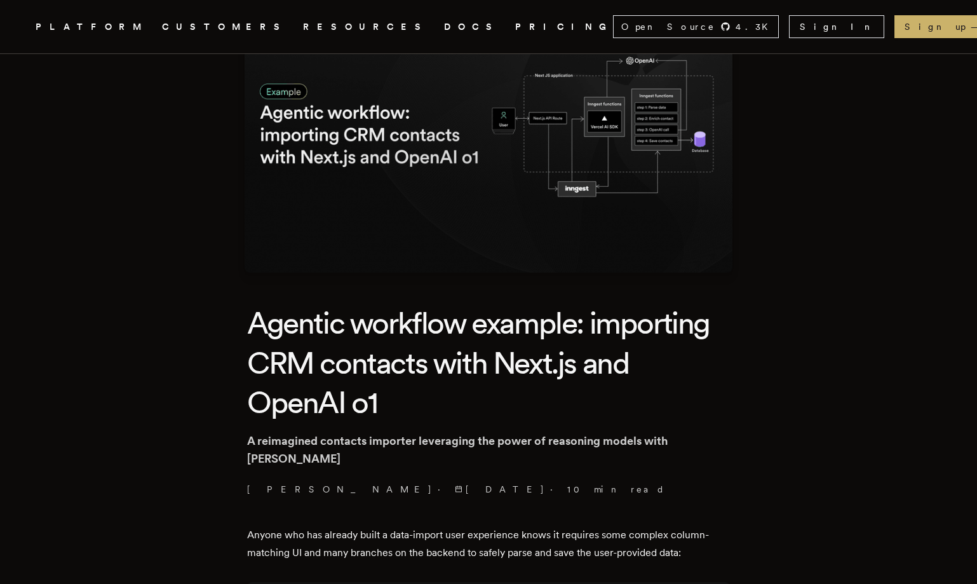
scroll to position [116, 0]
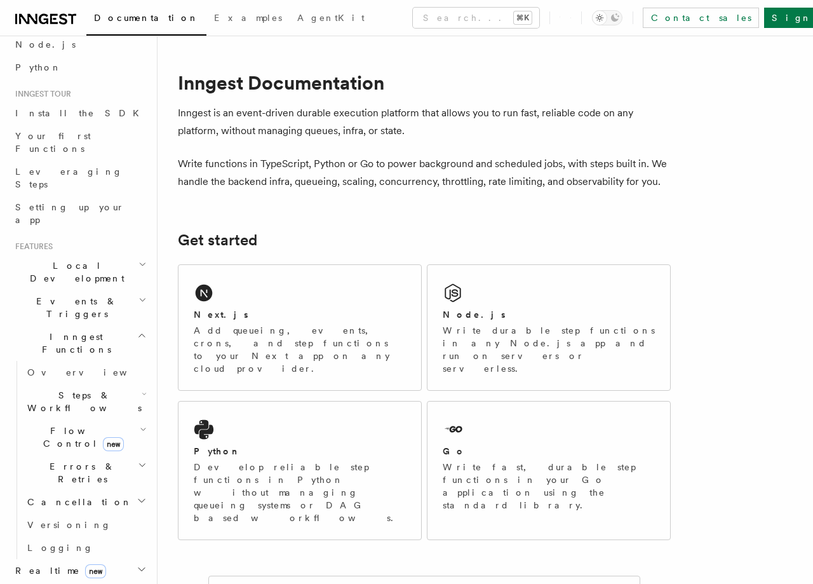
scroll to position [90, 0]
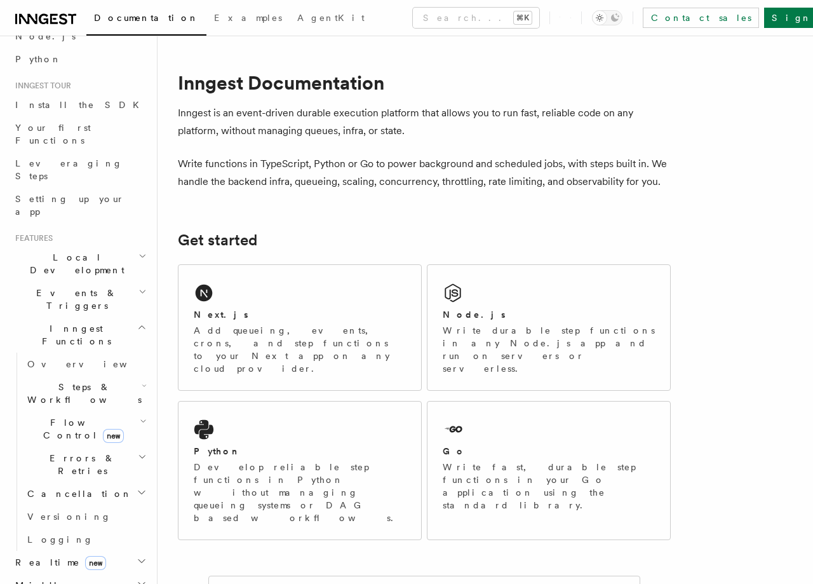
click at [81, 381] on span "Steps & Workflows" at bounding box center [81, 393] width 119 height 25
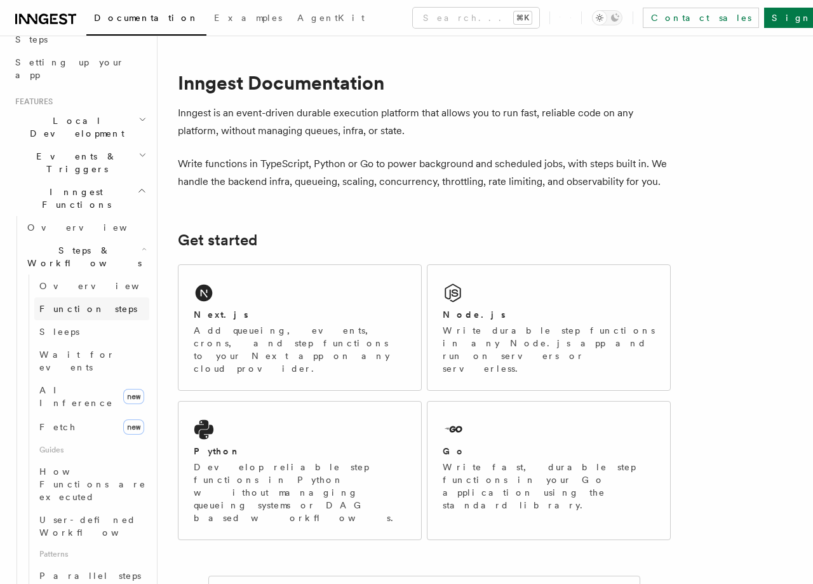
scroll to position [227, 0]
click at [67, 302] on span "Function steps" at bounding box center [88, 307] width 98 height 10
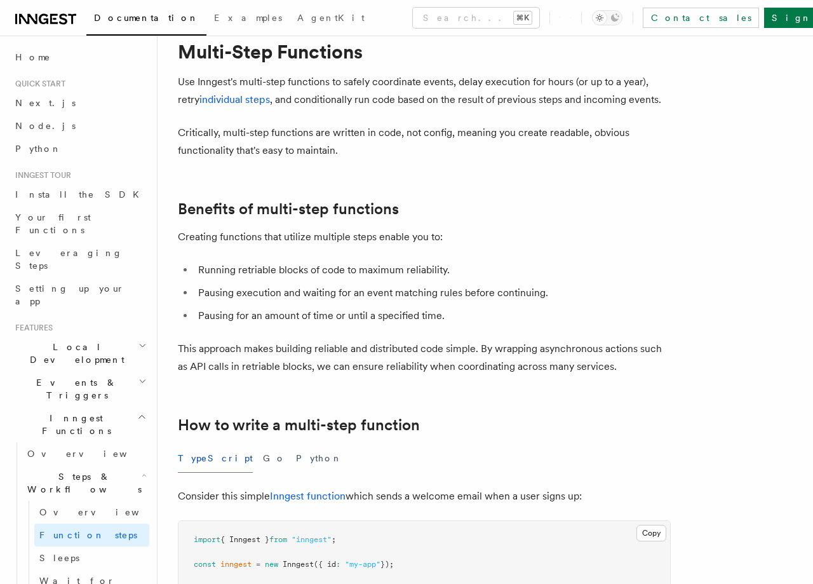
click at [81, 371] on h2 "Events & Triggers" at bounding box center [79, 389] width 139 height 36
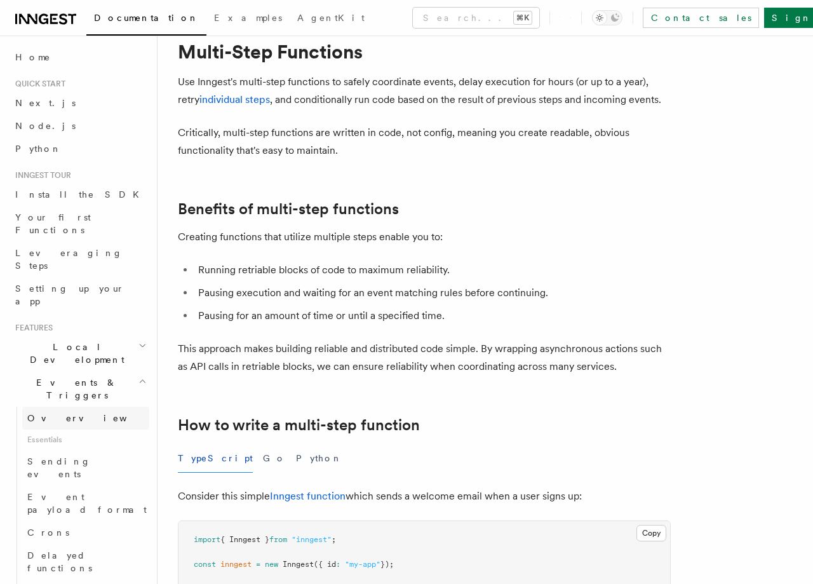
click at [53, 413] on span "Overview" at bounding box center [92, 418] width 131 height 10
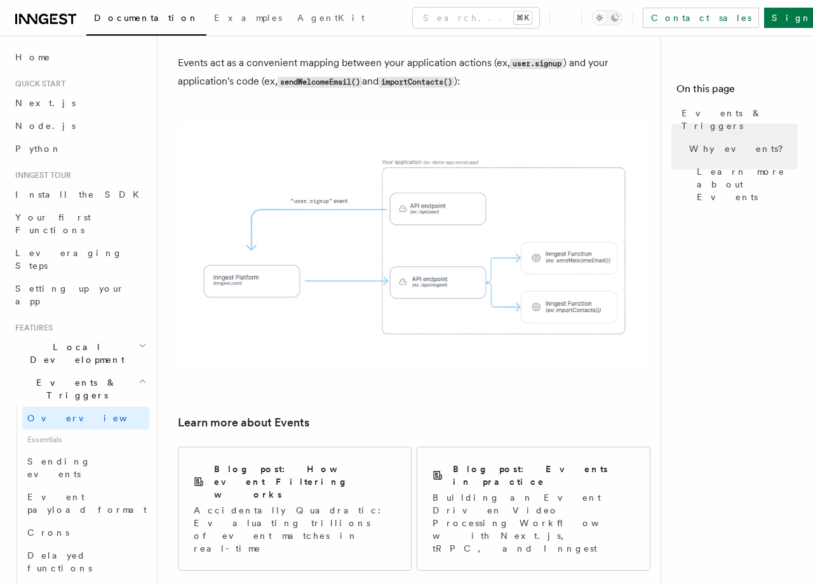
scroll to position [779, 0]
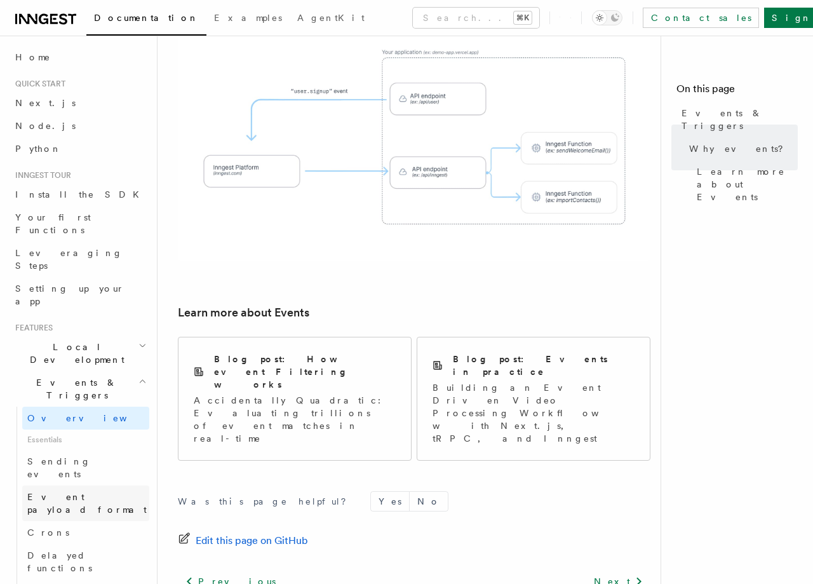
click at [58, 485] on link "Event payload format" at bounding box center [85, 503] width 127 height 36
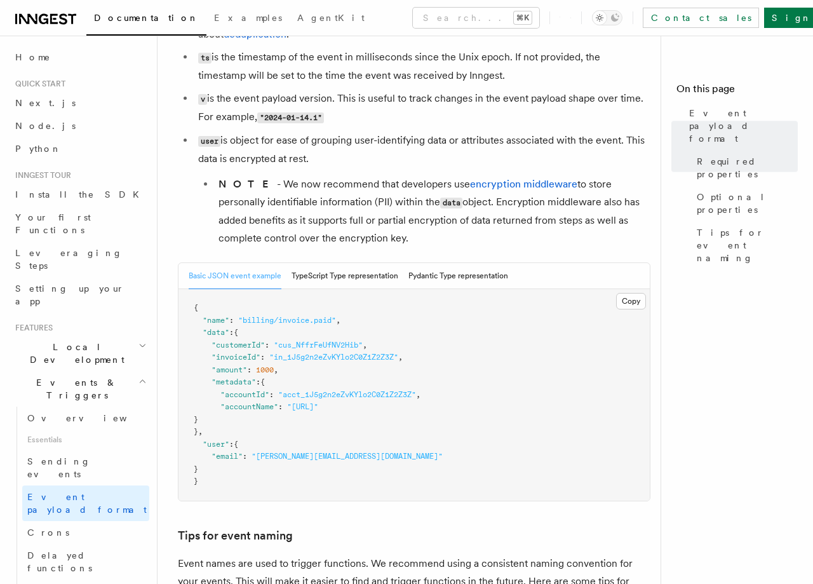
scroll to position [386, 0]
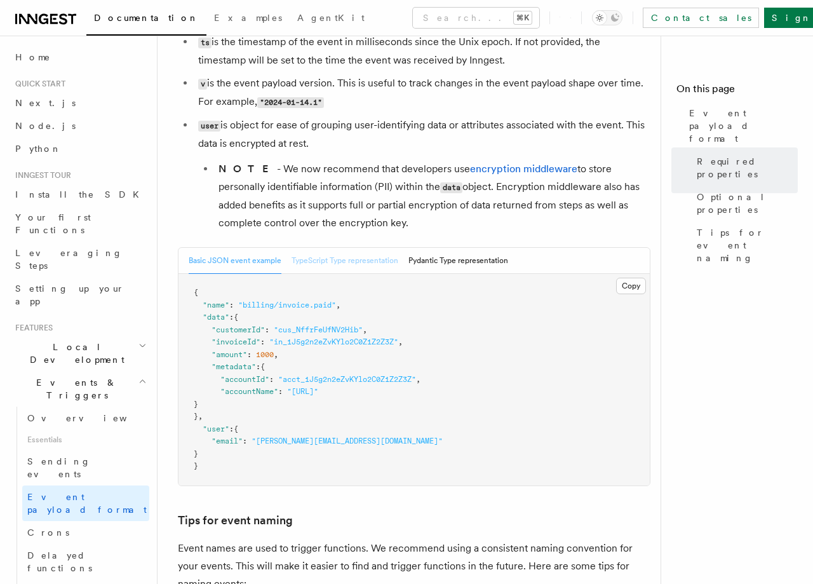
click at [342, 261] on button "TypeScript Type representation" at bounding box center [345, 261] width 107 height 26
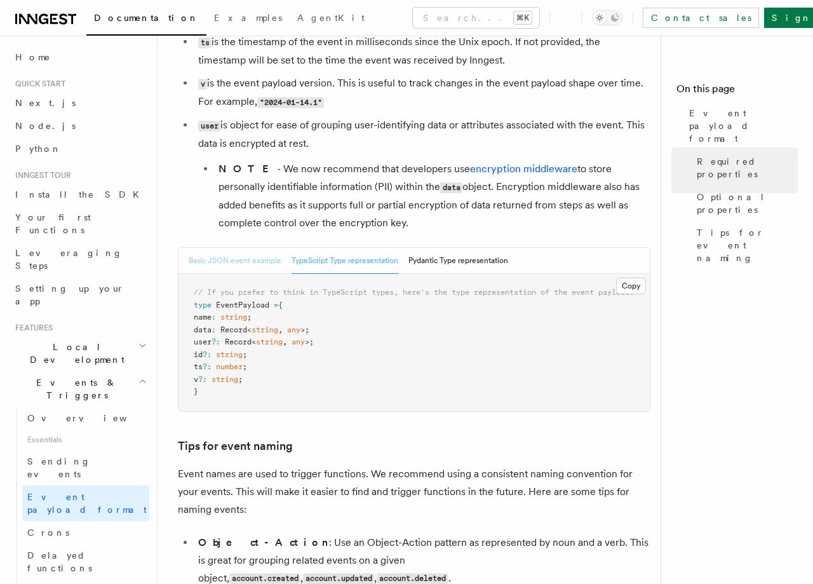
click at [242, 267] on button "Basic JSON event example" at bounding box center [235, 261] width 93 height 26
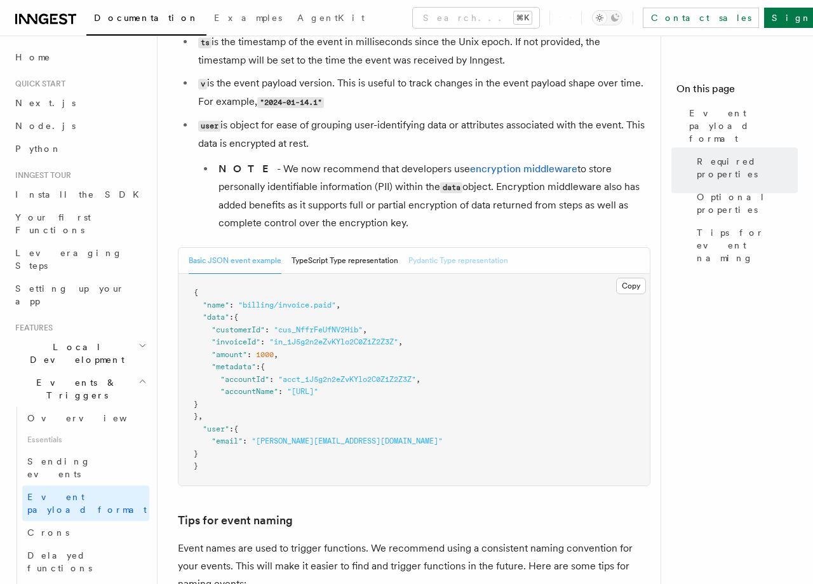
click at [437, 265] on button "Pydantic Type representation" at bounding box center [459, 261] width 100 height 26
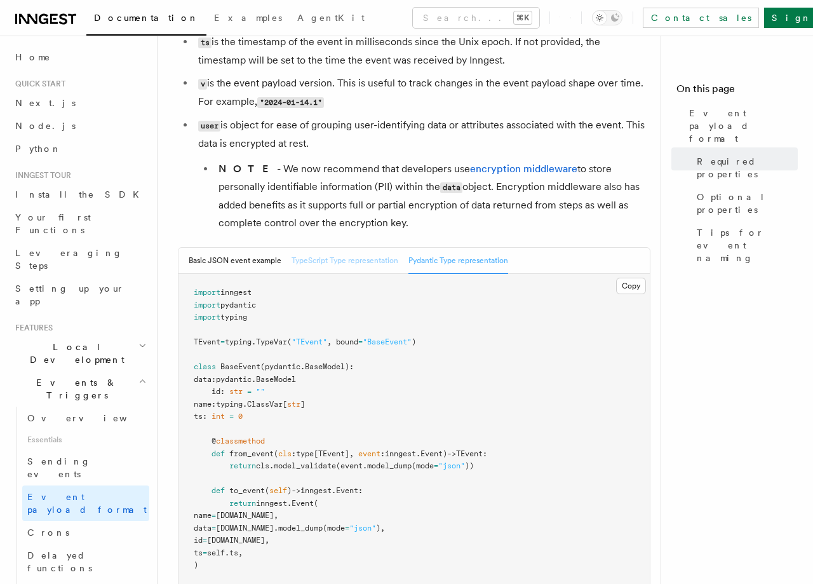
click at [353, 266] on button "TypeScript Type representation" at bounding box center [345, 261] width 107 height 26
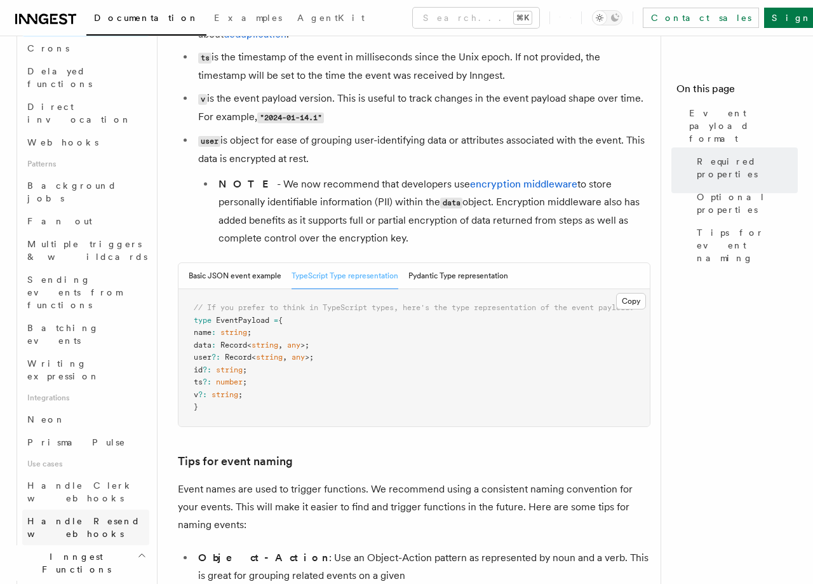
scroll to position [485, 0]
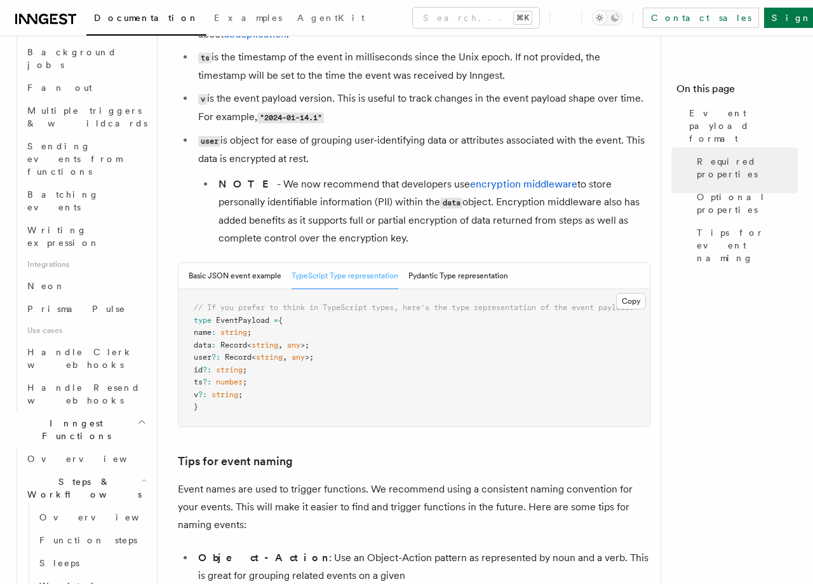
scroll to position [625, 0]
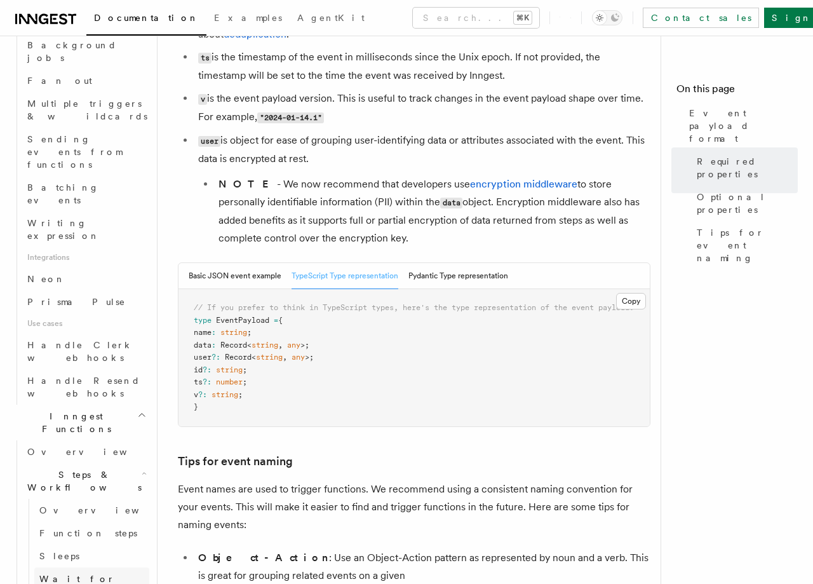
click at [83, 567] on link "Wait for events" at bounding box center [91, 585] width 115 height 36
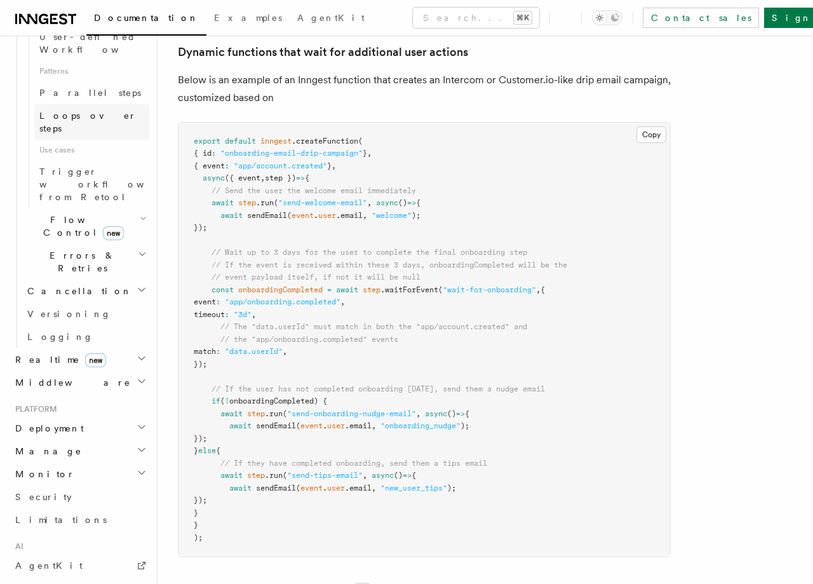
scroll to position [776, 0]
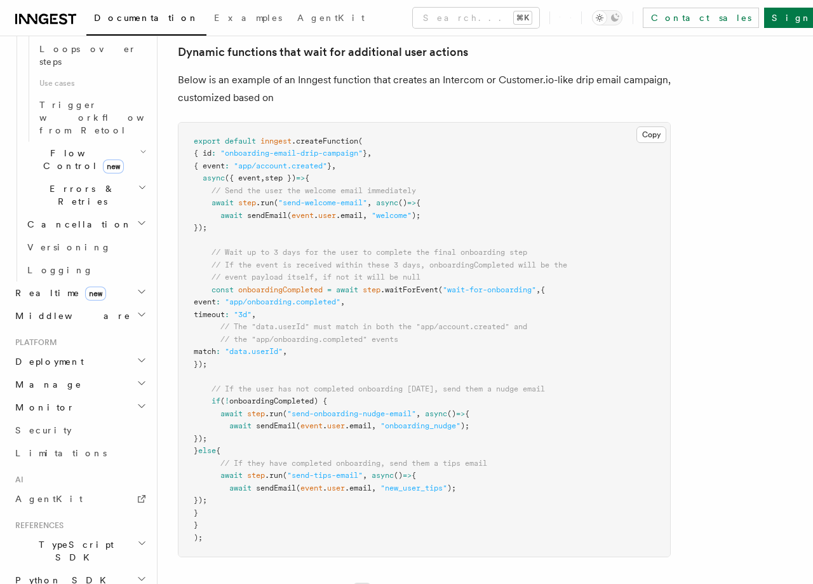
click at [83, 533] on h2 "TypeScript SDK" at bounding box center [79, 551] width 139 height 36
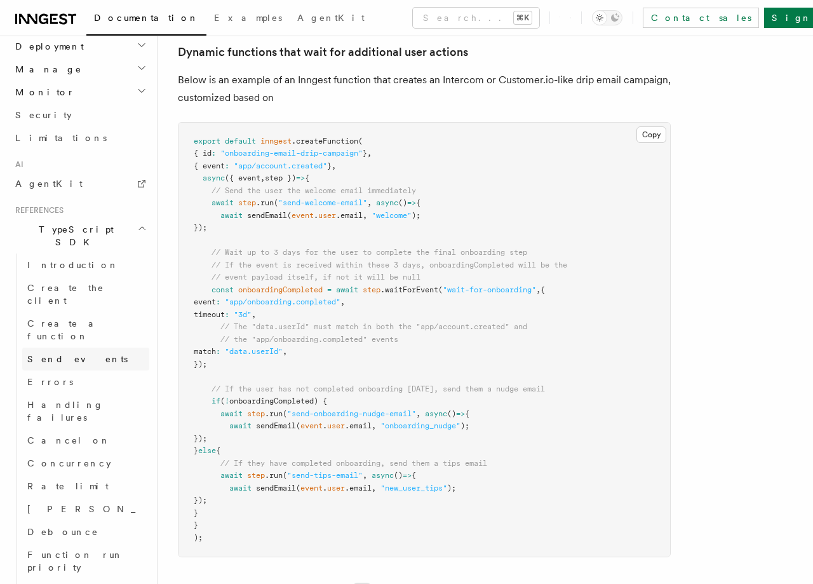
scroll to position [1095, 0]
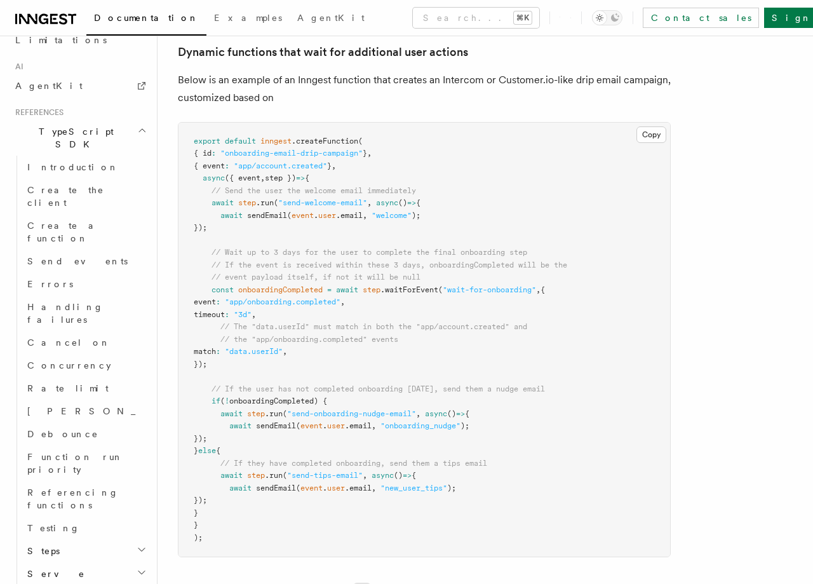
scroll to position [1190, 0]
click at [69, 538] on h2 "Steps" at bounding box center [85, 549] width 127 height 23
click at [69, 567] on span "[DOMAIN_NAME]()" at bounding box center [77, 572] width 76 height 10
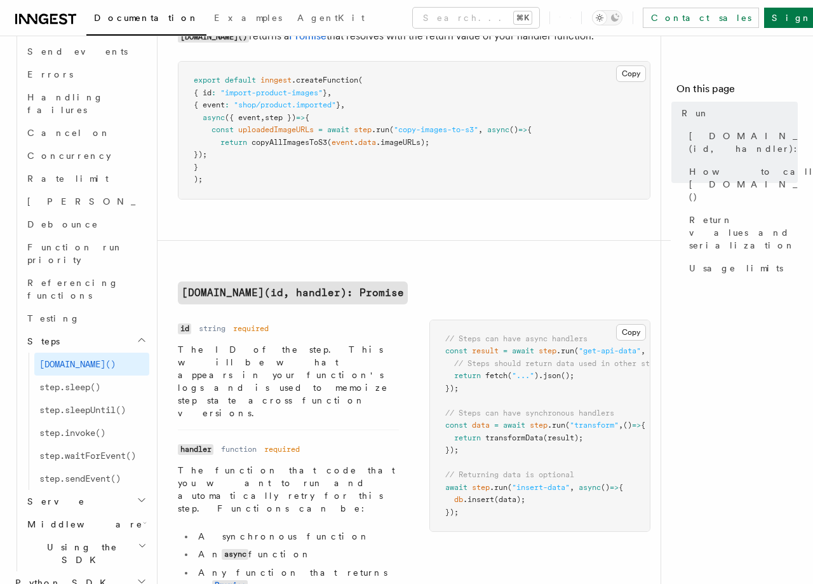
scroll to position [102, 0]
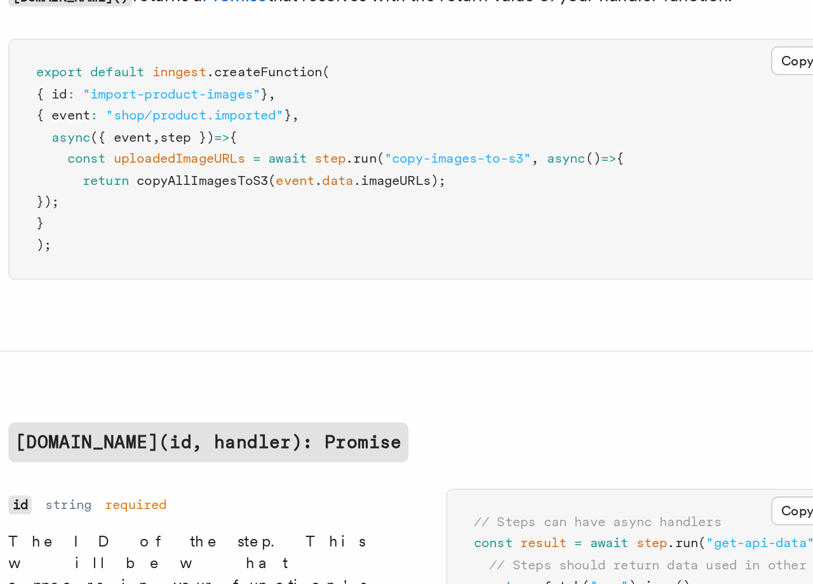
drag, startPoint x: 206, startPoint y: 134, endPoint x: 231, endPoint y: 159, distance: 35.5
click at [231, 159] on pre "export default inngest .createFunction ( { id : "import-product-images" } , { e…" at bounding box center [414, 135] width 471 height 137
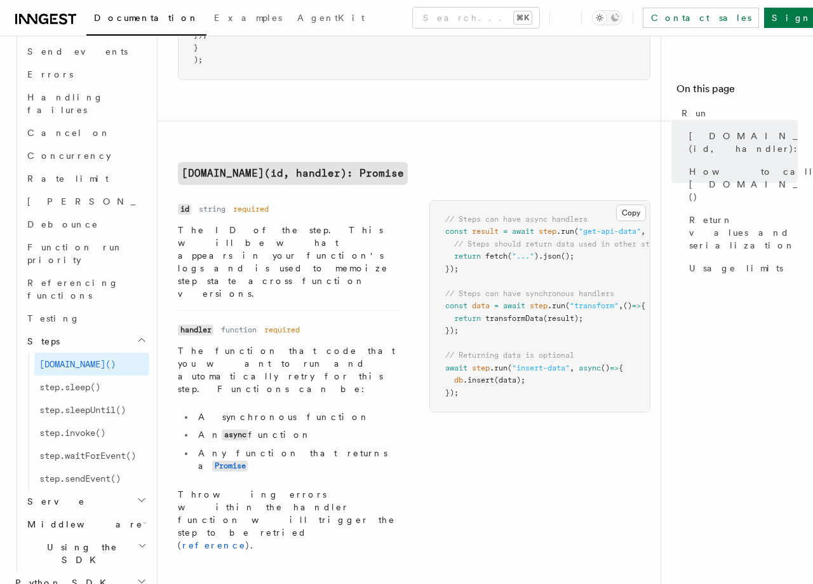
scroll to position [222, 0]
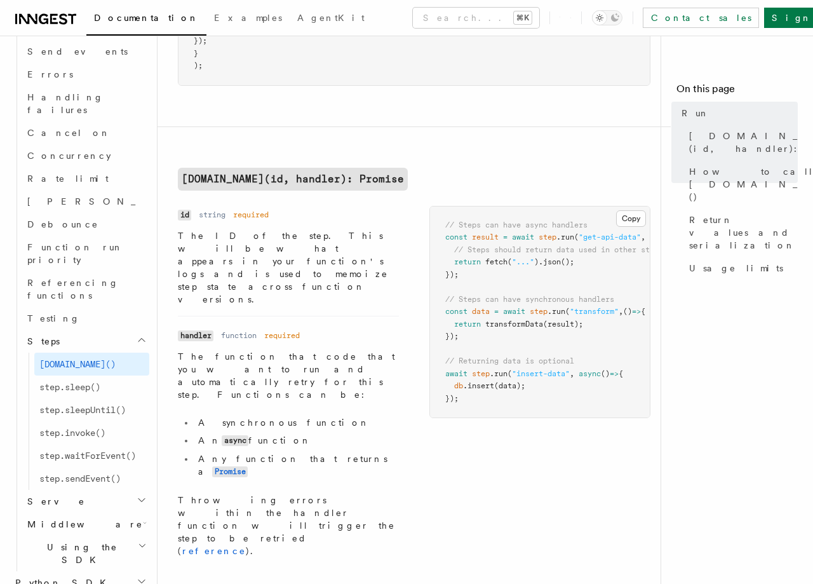
click at [130, 490] on h2 "Serve" at bounding box center [85, 501] width 127 height 23
click at [75, 519] on span "Configuration" at bounding box center [97, 524] width 116 height 10
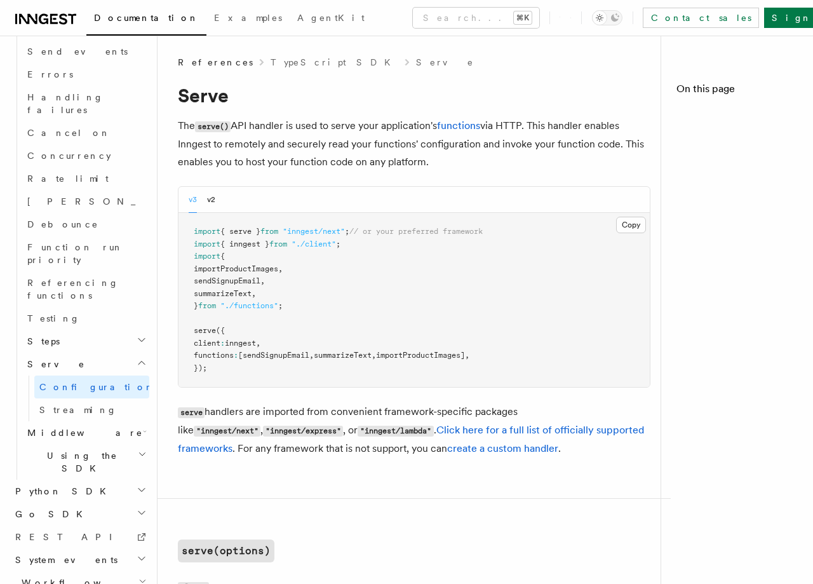
scroll to position [890, 0]
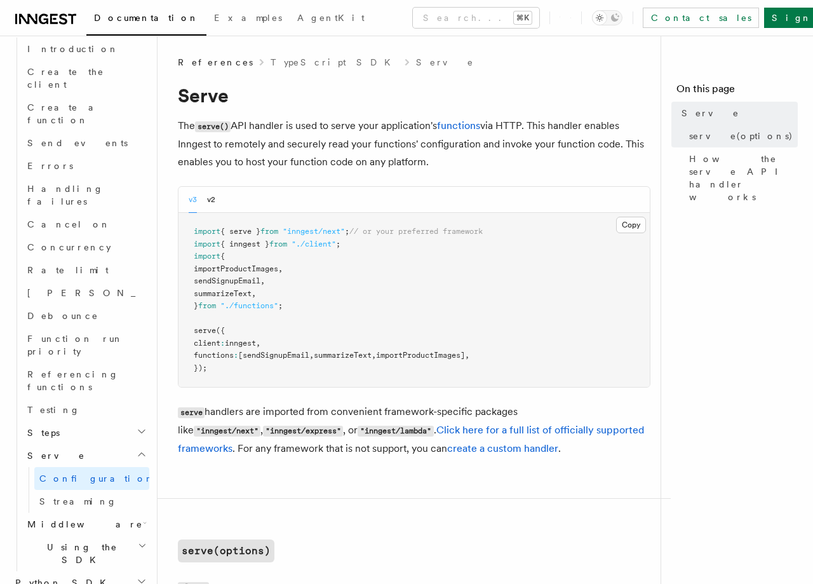
drag, startPoint x: 299, startPoint y: 124, endPoint x: 427, endPoint y: 162, distance: 133.3
click at [428, 163] on p "The serve() API handler is used to serve your application's functions via HTTP.…" at bounding box center [414, 144] width 473 height 54
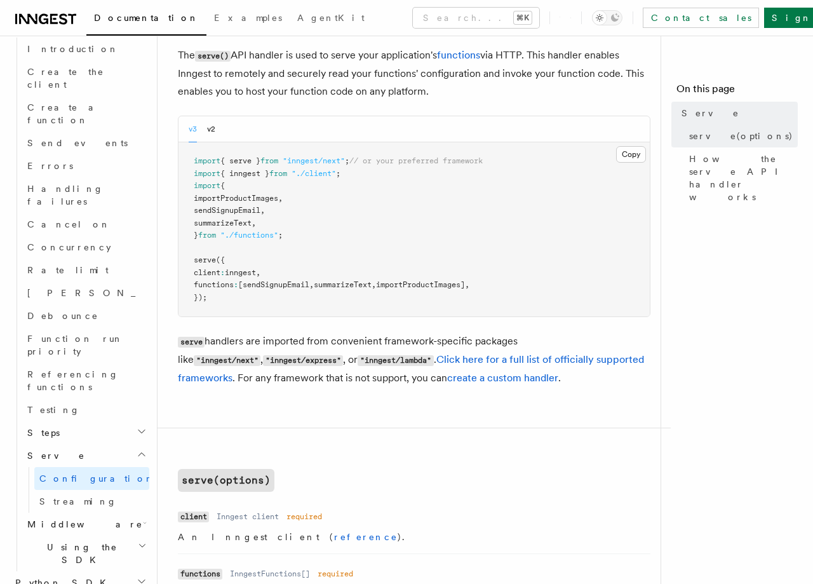
scroll to position [75, 0]
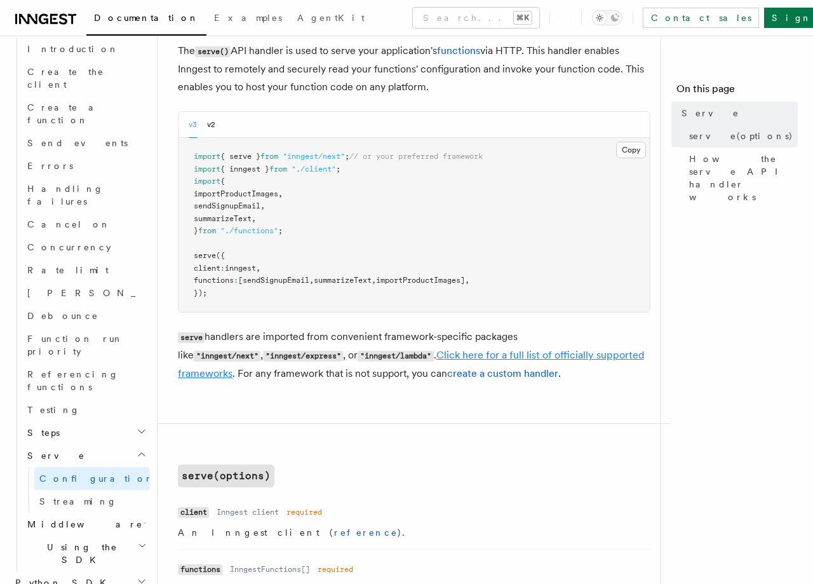
click at [448, 356] on link "Click here for a full list of officially supported frameworks" at bounding box center [411, 364] width 466 height 30
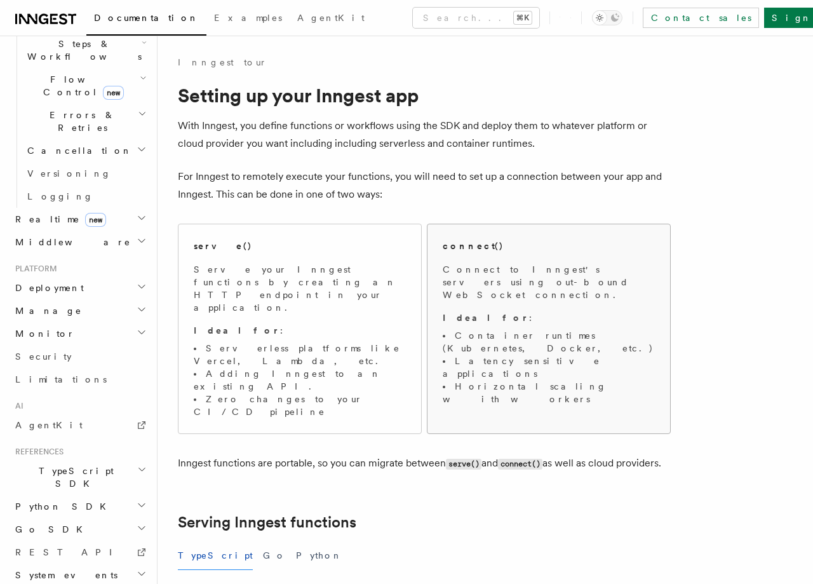
click at [486, 297] on span "Connect to Inngest's servers using out-bound WebSocket connection. Ideal for : …" at bounding box center [549, 334] width 212 height 142
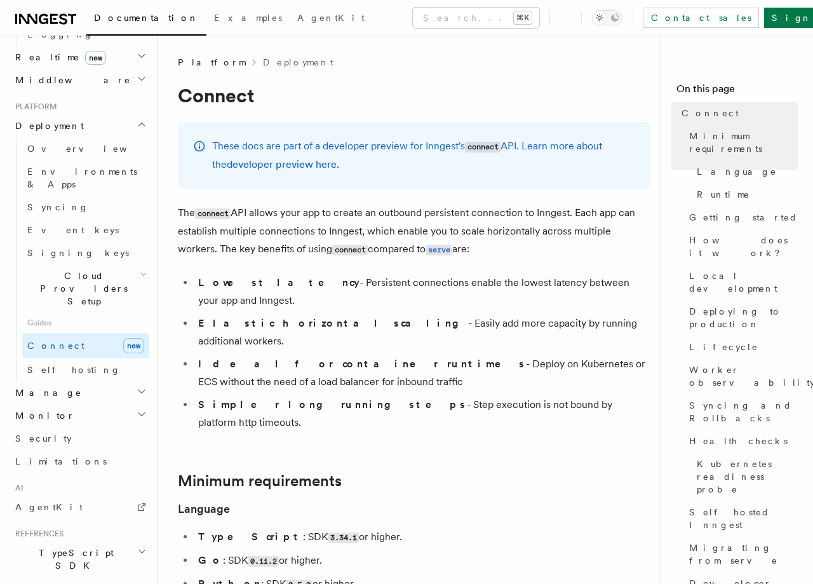
scroll to position [618, 0]
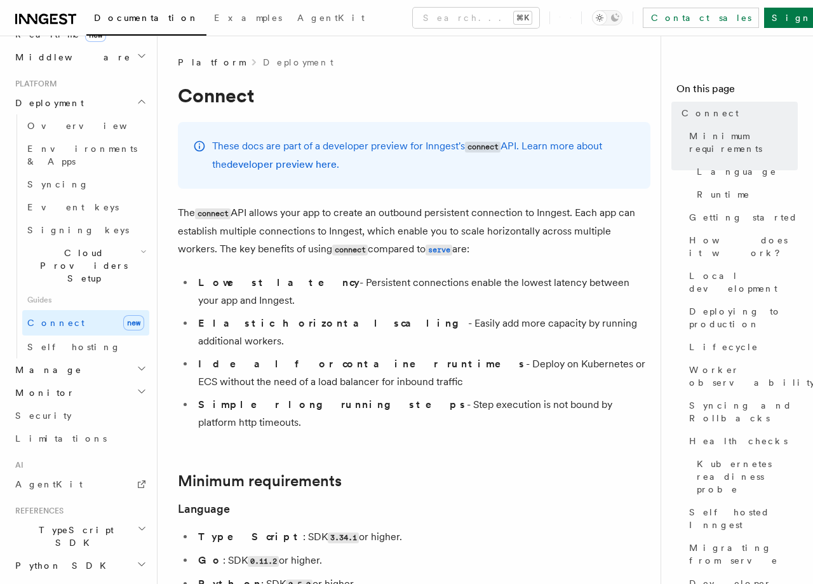
click at [70, 523] on span "TypeScript SDK" at bounding box center [73, 535] width 127 height 25
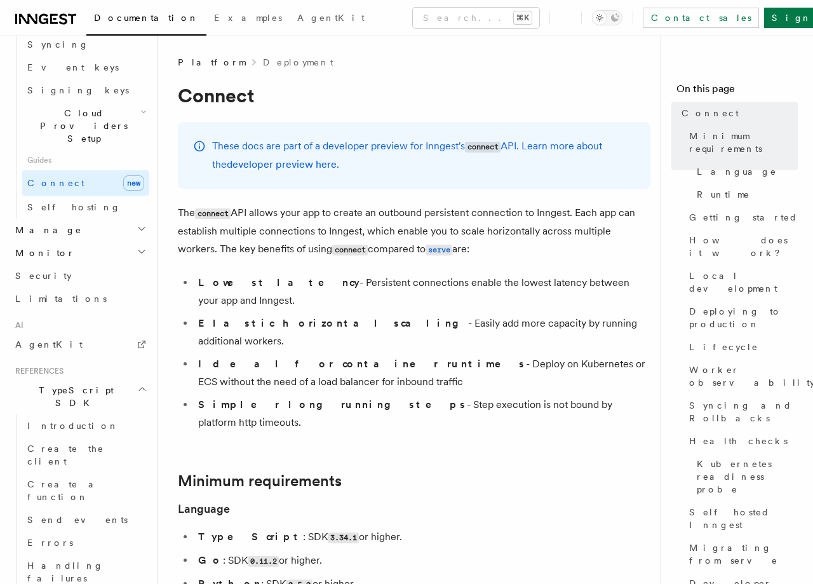
scroll to position [758, 0]
click at [74, 443] on span "Create the client" at bounding box center [65, 454] width 77 height 23
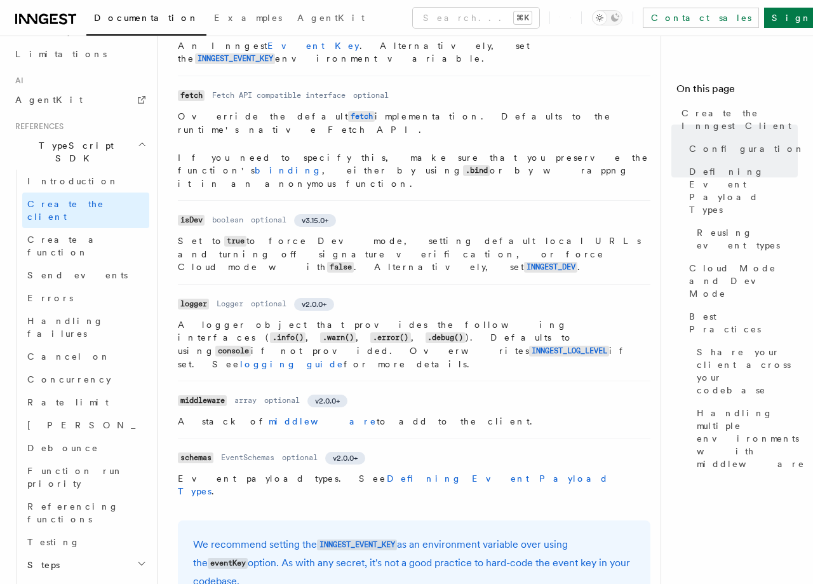
scroll to position [607, 0]
click at [351, 472] on link "Defining Event Payload Types" at bounding box center [393, 483] width 431 height 23
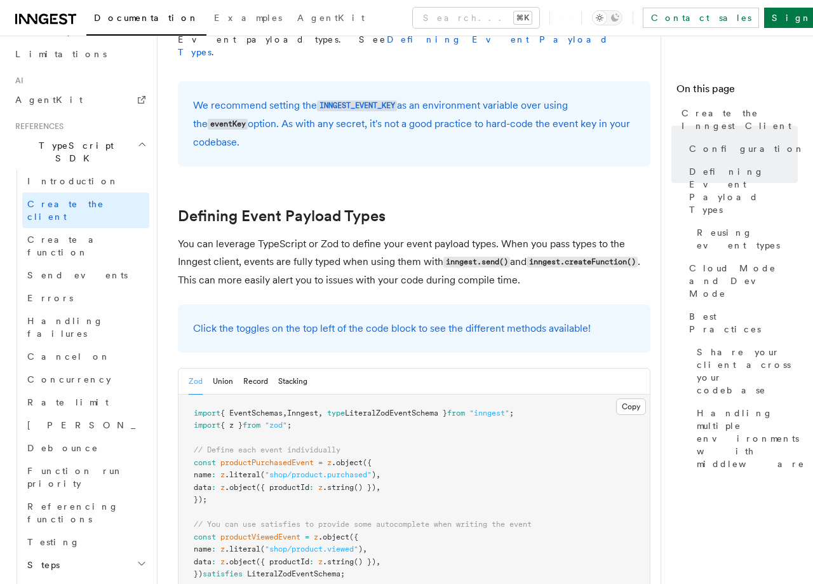
scroll to position [1048, 0]
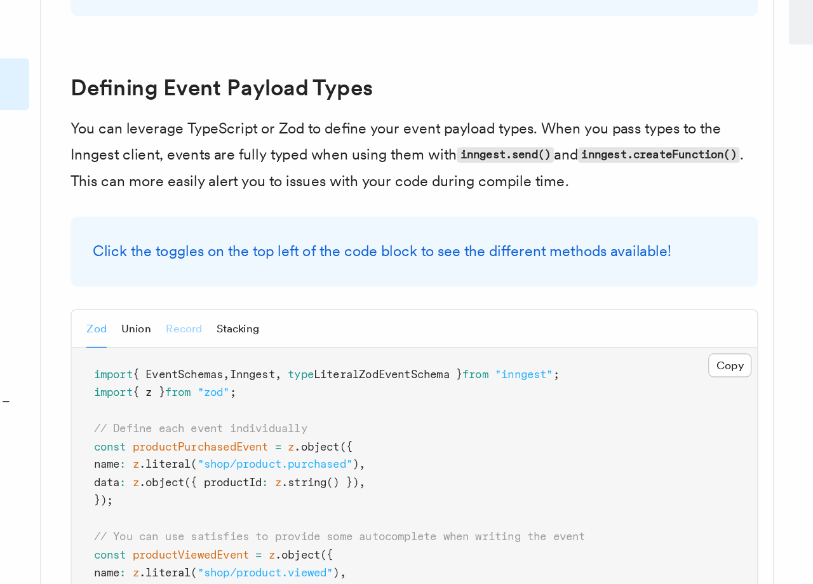
click at [254, 365] on button "Record" at bounding box center [255, 378] width 25 height 26
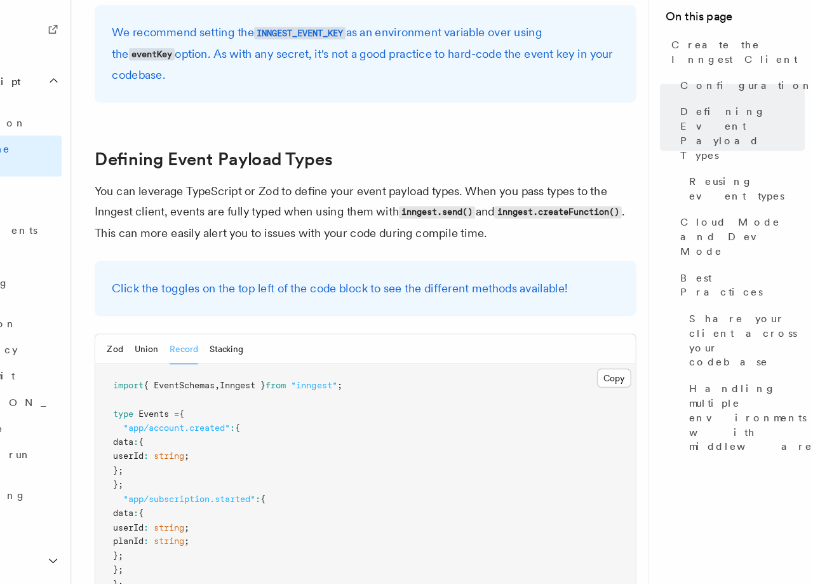
scroll to position [1046, 0]
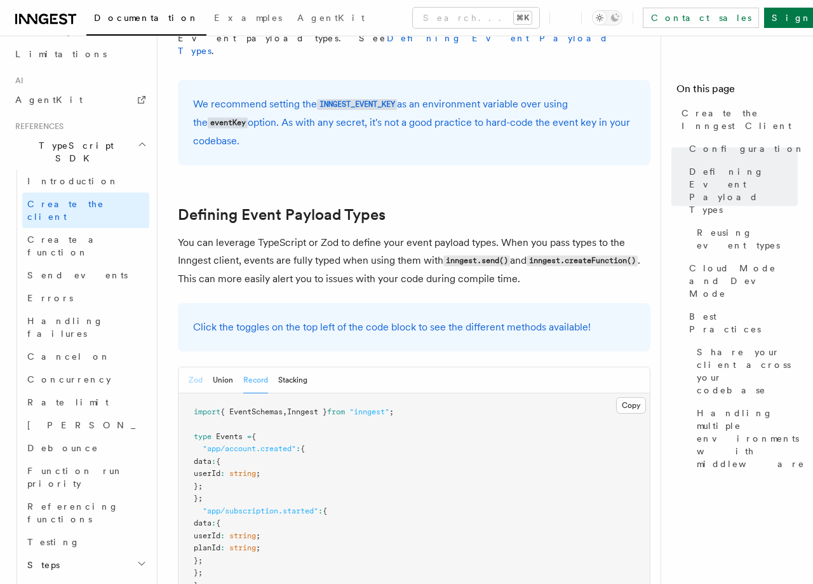
click at [194, 367] on button "Zod" at bounding box center [196, 380] width 14 height 26
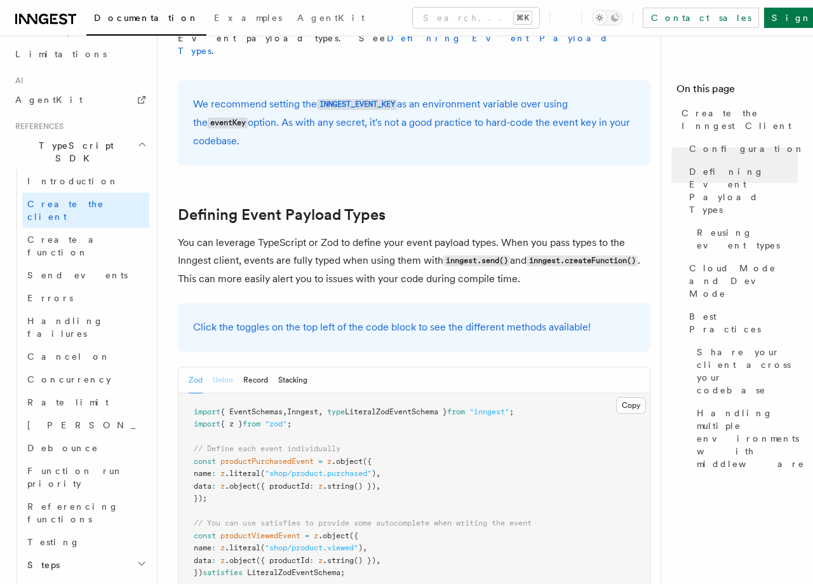
click at [229, 367] on button "Union" at bounding box center [223, 380] width 20 height 26
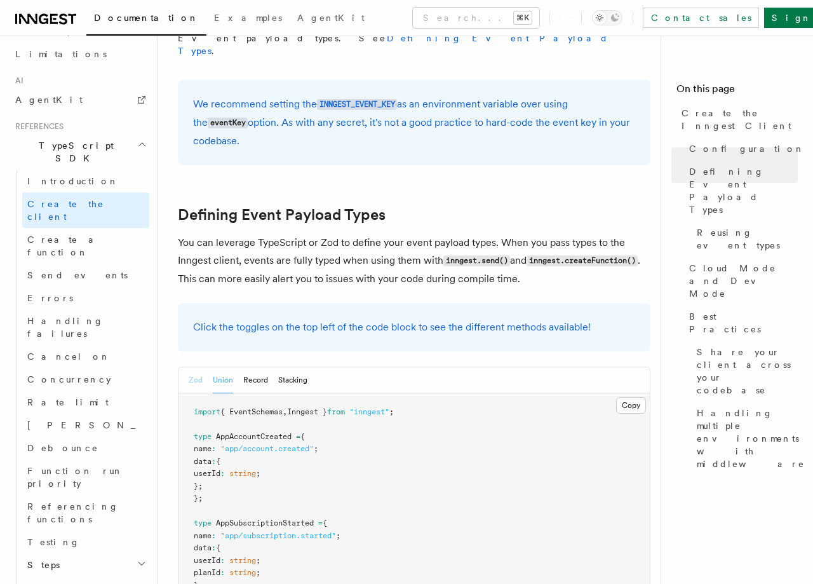
click at [193, 367] on button "Zod" at bounding box center [196, 380] width 14 height 26
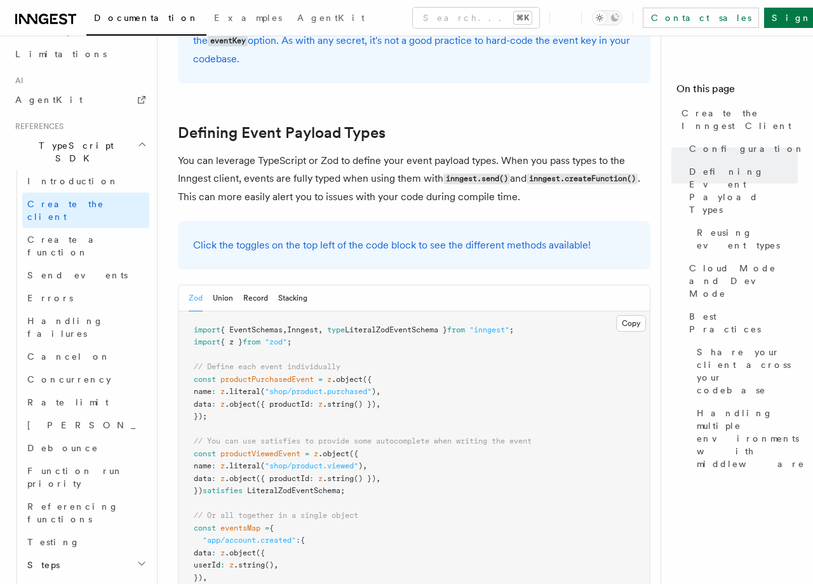
scroll to position [1122, 0]
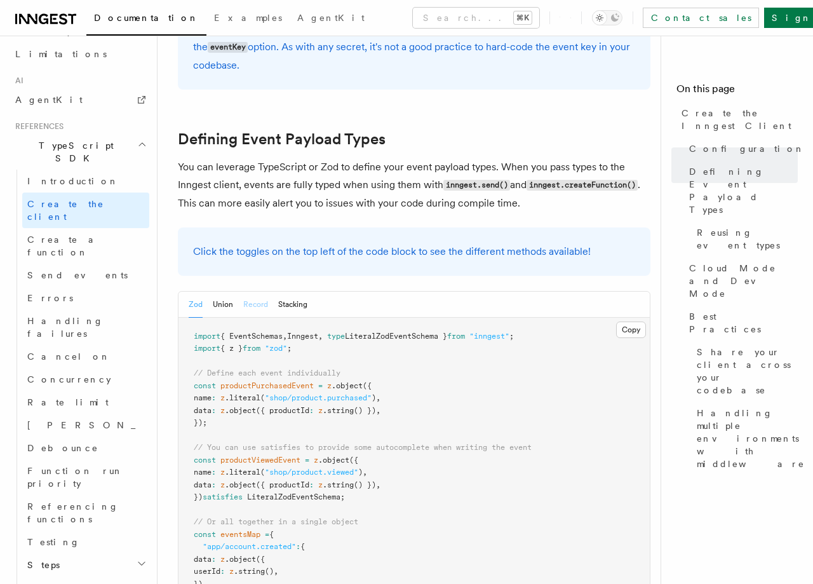
click at [259, 292] on button "Record" at bounding box center [255, 305] width 25 height 26
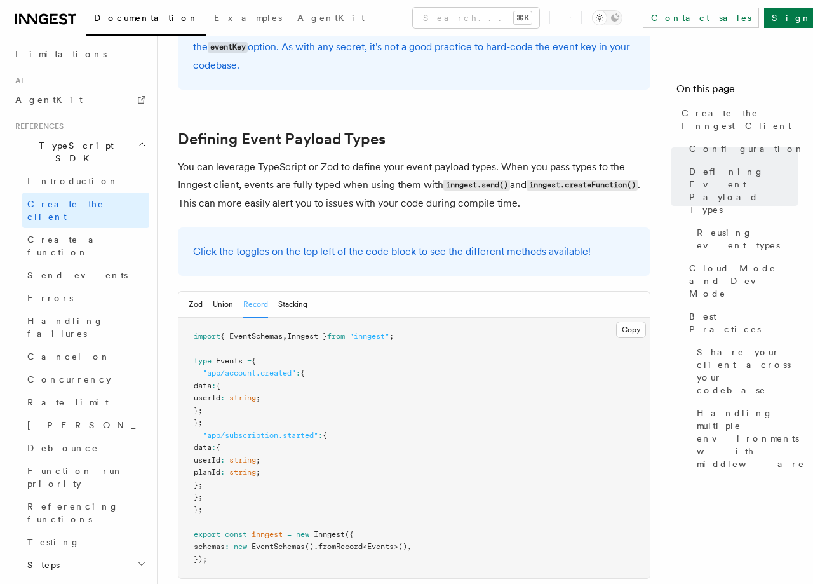
scroll to position [1123, 0]
click at [302, 291] on button "Stacking" at bounding box center [292, 304] width 29 height 26
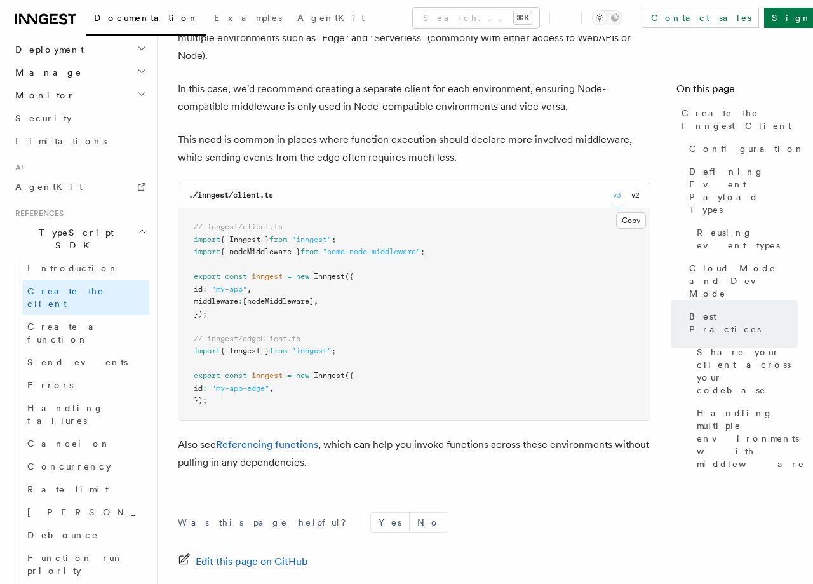
scroll to position [664, 0]
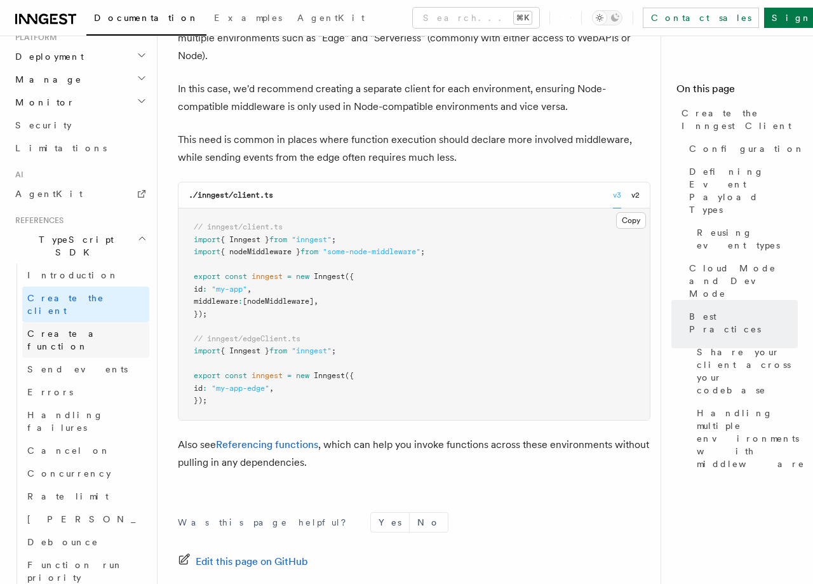
click at [86, 328] on span "Create a function" at bounding box center [65, 339] width 76 height 23
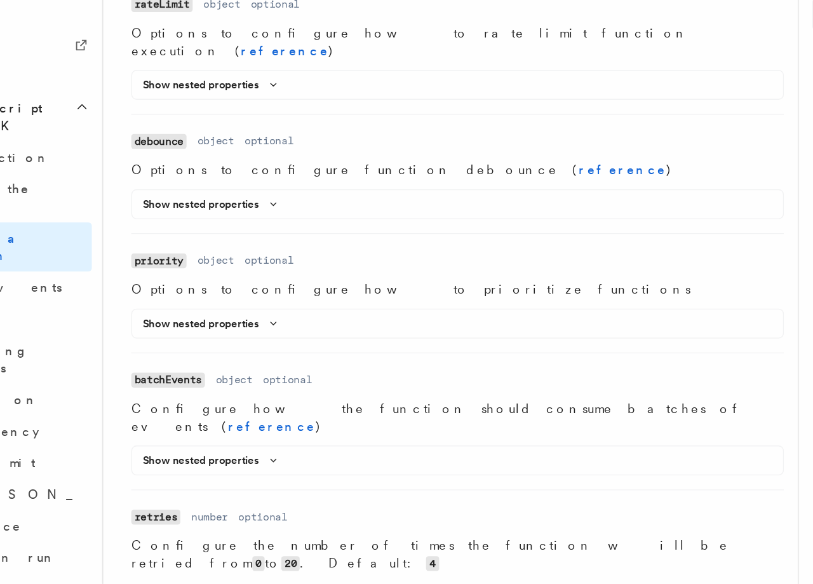
scroll to position [904, 0]
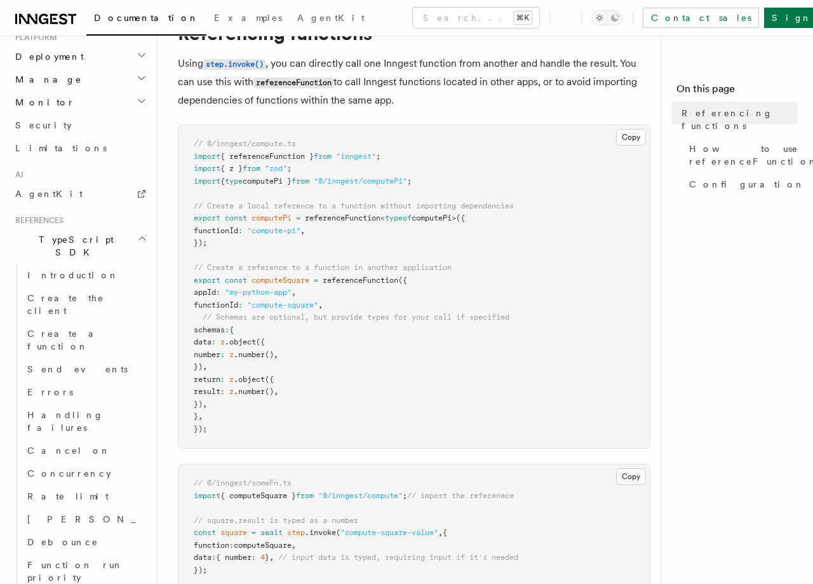
scroll to position [76, 0]
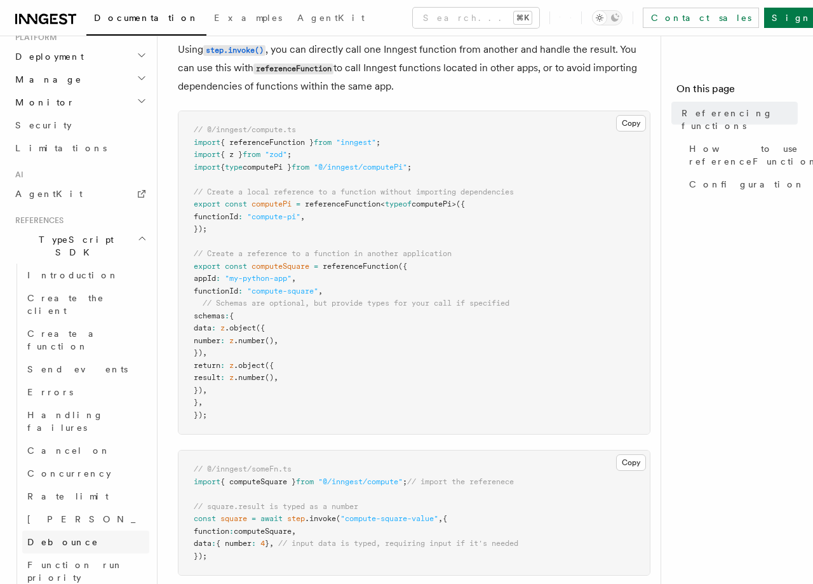
click at [48, 537] on span "Debounce" at bounding box center [62, 542] width 71 height 10
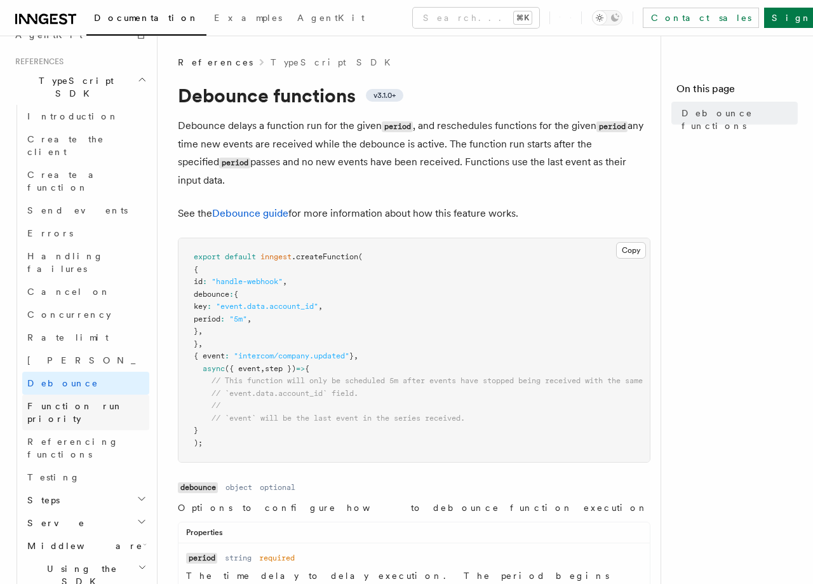
scroll to position [844, 0]
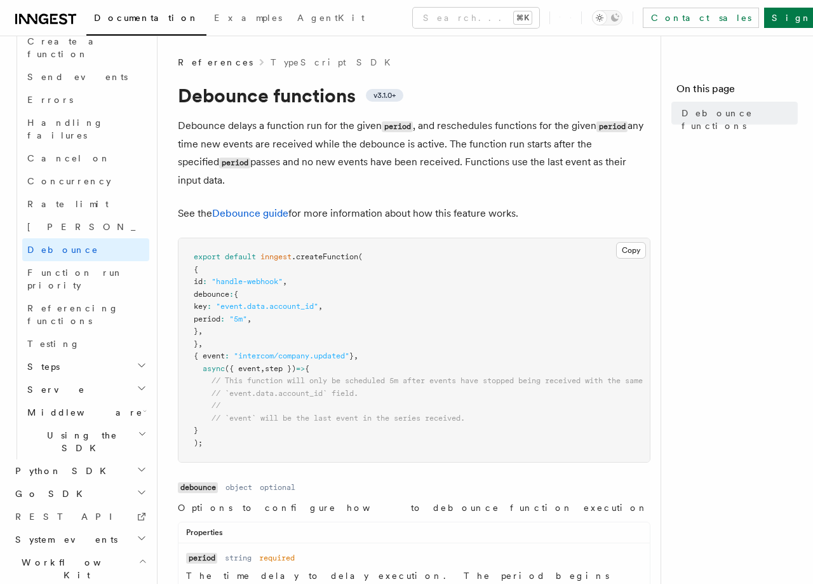
scroll to position [959, 0]
click at [59, 583] on span "Introduction" at bounding box center [72, 595] width 91 height 10
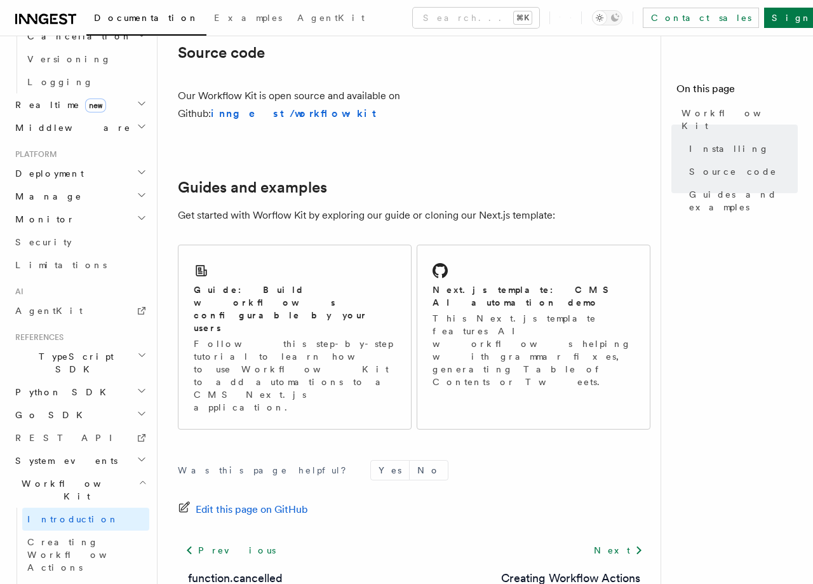
scroll to position [775, 0]
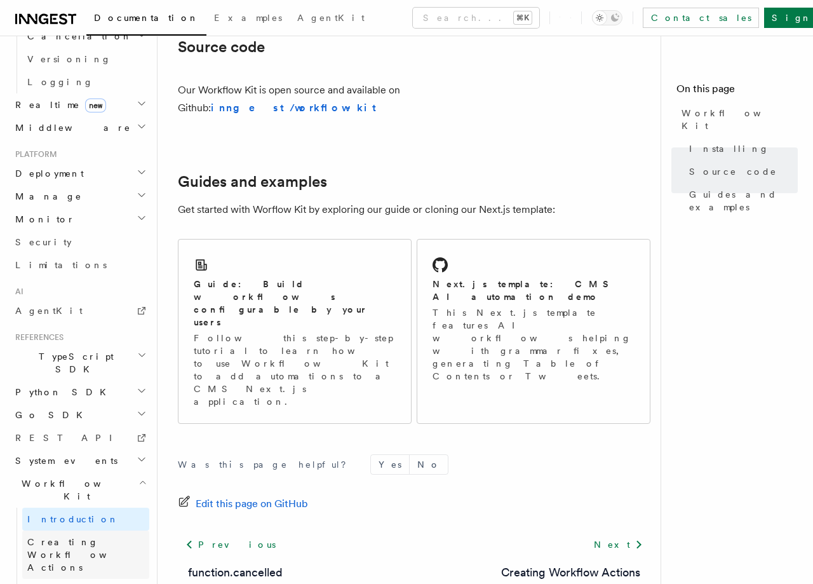
click at [90, 537] on span "Creating Workflow Actions" at bounding box center [82, 555] width 111 height 36
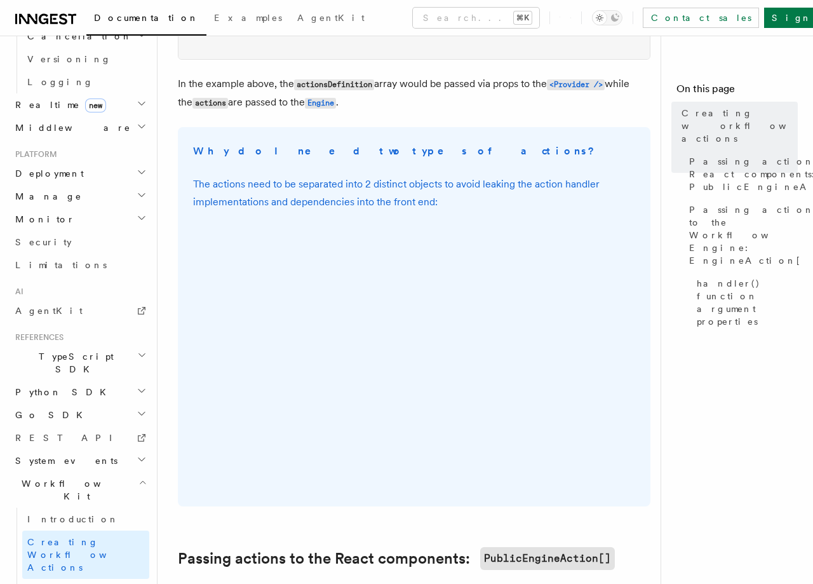
scroll to position [358, 0]
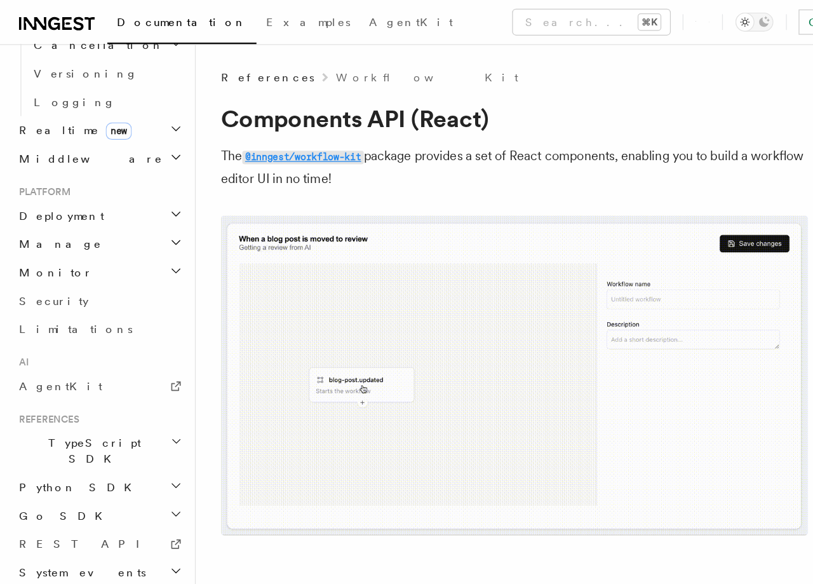
click at [276, 128] on code "@inngest/workflow-kit" at bounding box center [244, 126] width 98 height 11
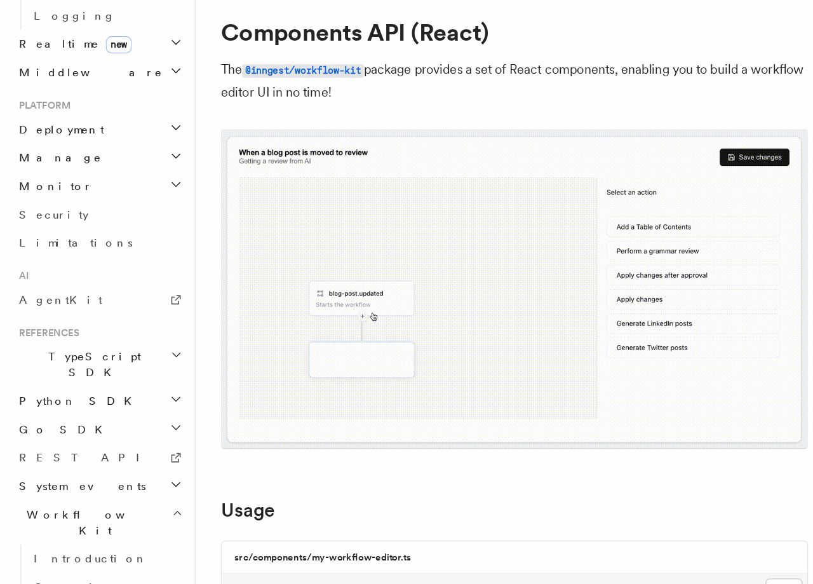
click at [120, 472] on h2 "Workflow Kit" at bounding box center [79, 490] width 139 height 36
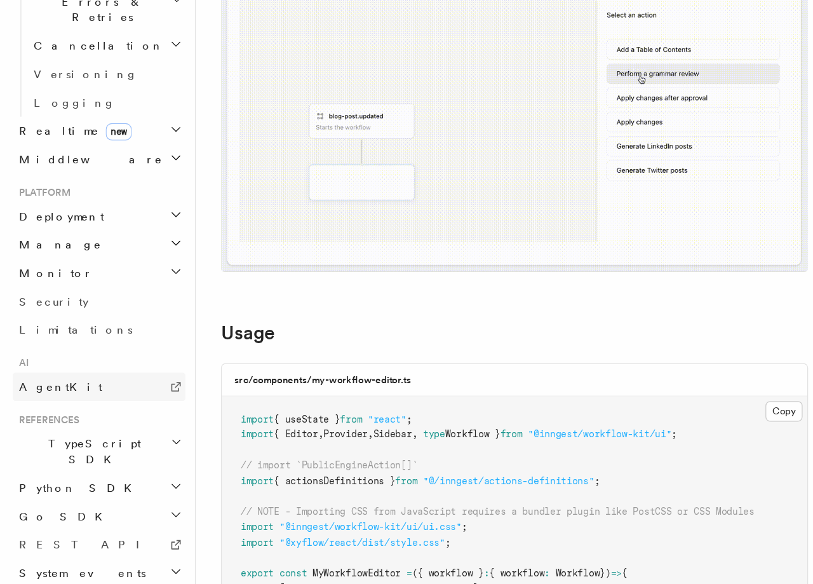
scroll to position [99, 0]
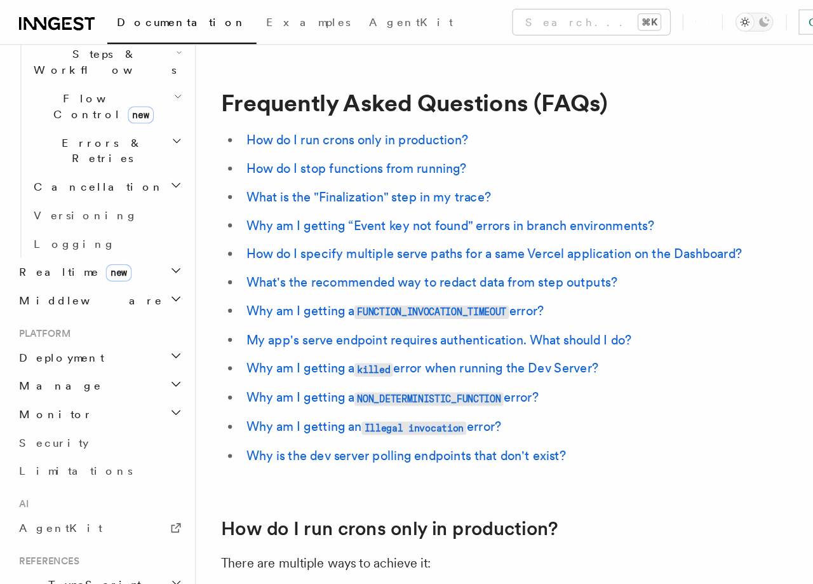
click at [97, 322] on h2 "Monitor" at bounding box center [79, 333] width 139 height 23
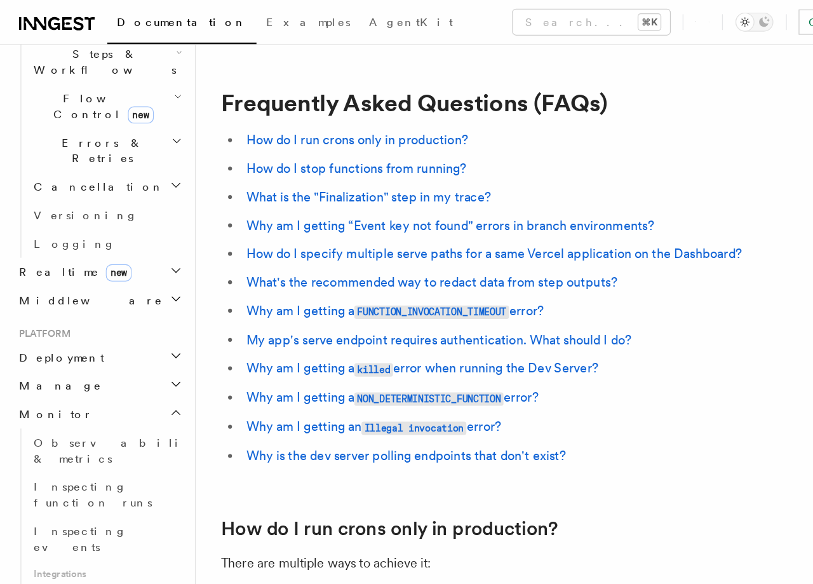
click at [118, 322] on h2 "Monitor" at bounding box center [79, 333] width 139 height 23
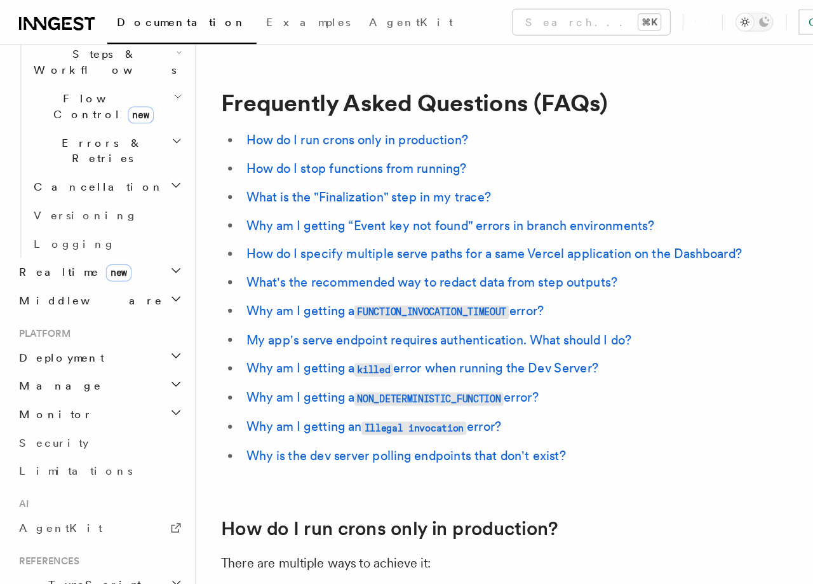
click at [120, 299] on h2 "Manage" at bounding box center [79, 310] width 139 height 23
click at [57, 328] on span "Environments" at bounding box center [82, 333] width 110 height 10
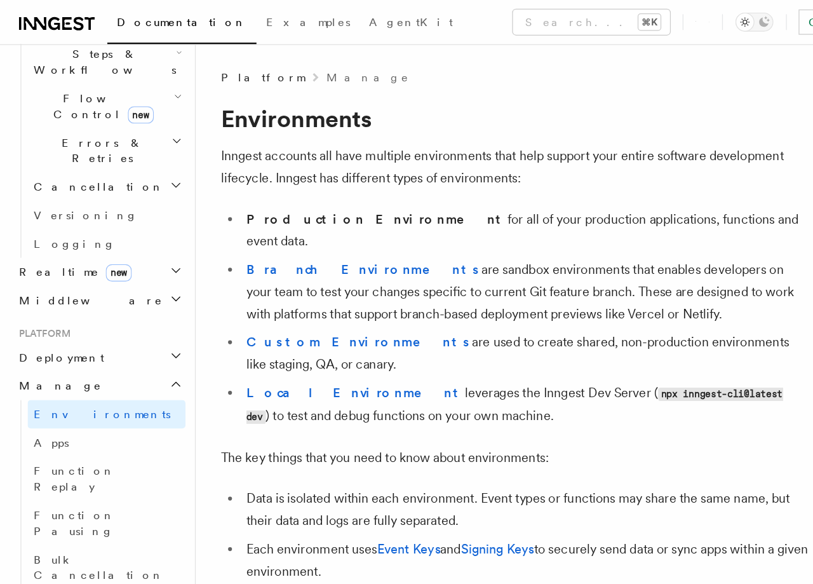
click at [107, 276] on h2 "Deployment" at bounding box center [79, 287] width 139 height 23
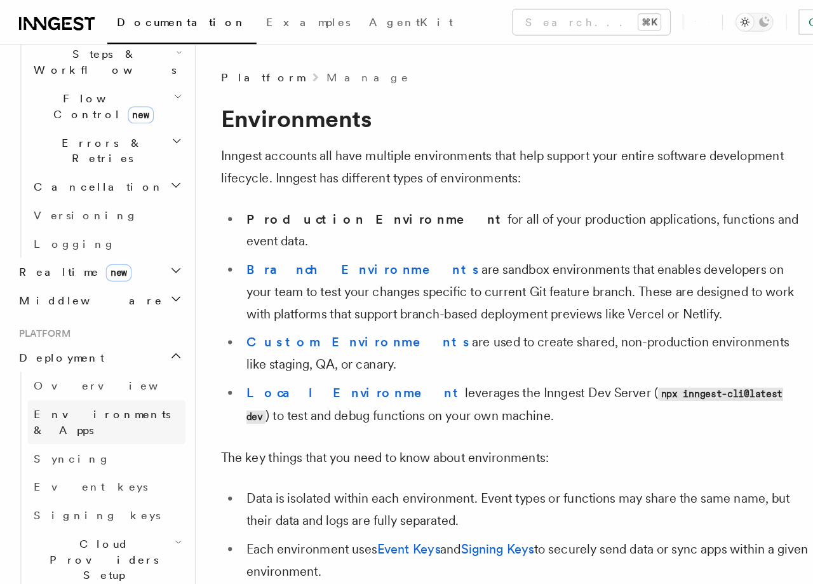
click at [94, 328] on span "Environments & Apps" at bounding box center [82, 339] width 110 height 23
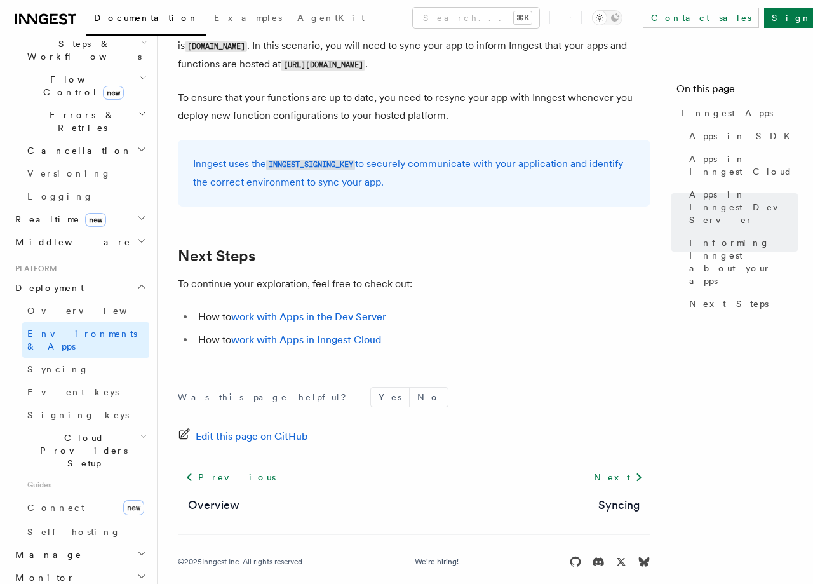
scroll to position [1993, 0]
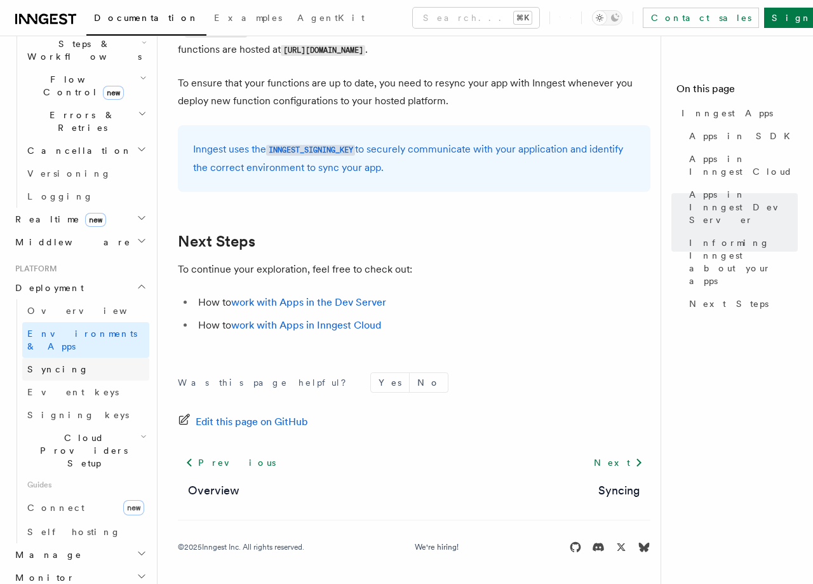
click at [49, 364] on span "Syncing" at bounding box center [58, 369] width 62 height 10
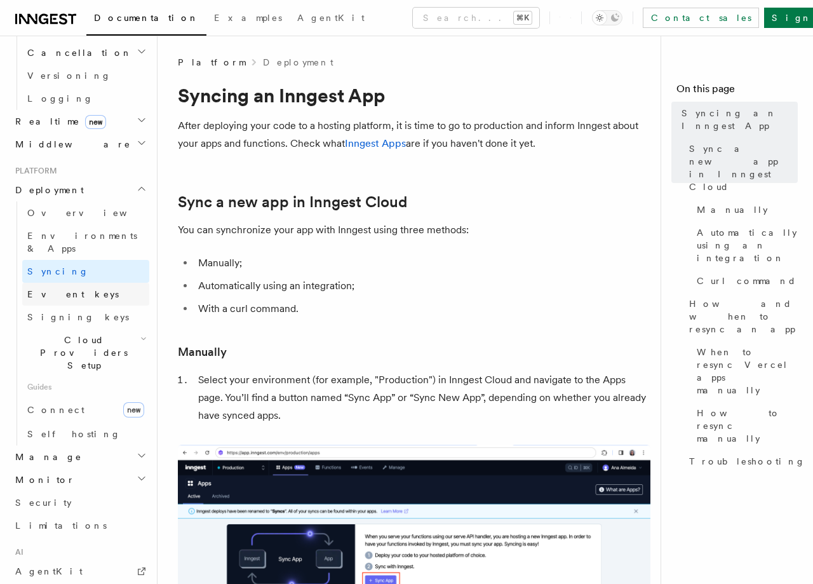
scroll to position [531, 0]
click at [46, 450] on span "Manage" at bounding box center [46, 456] width 72 height 13
click at [48, 474] on span "Environments" at bounding box center [82, 479] width 110 height 10
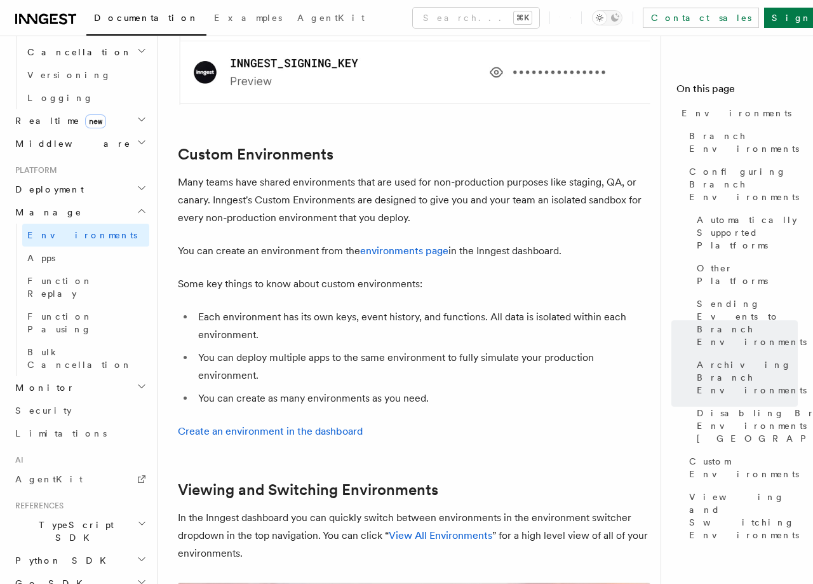
scroll to position [2511, 0]
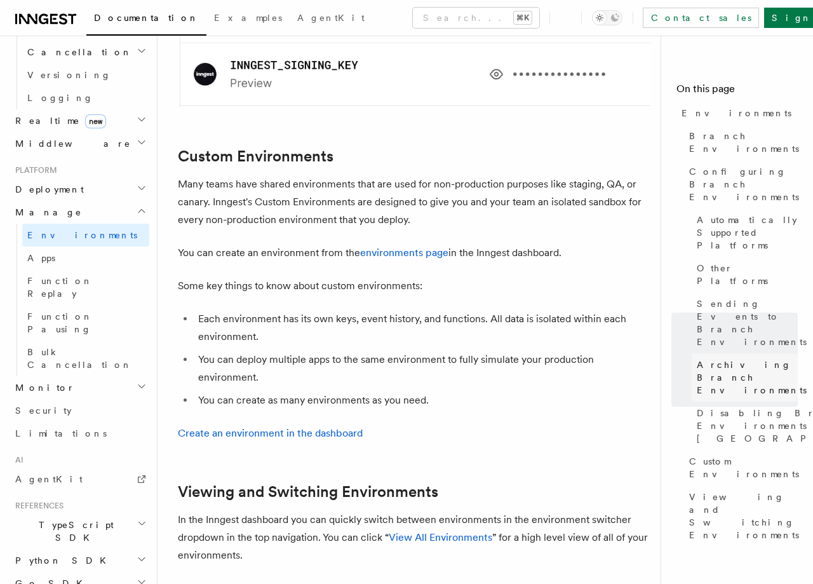
click at [722, 358] on span "Archiving Branch Environments" at bounding box center [752, 377] width 110 height 38
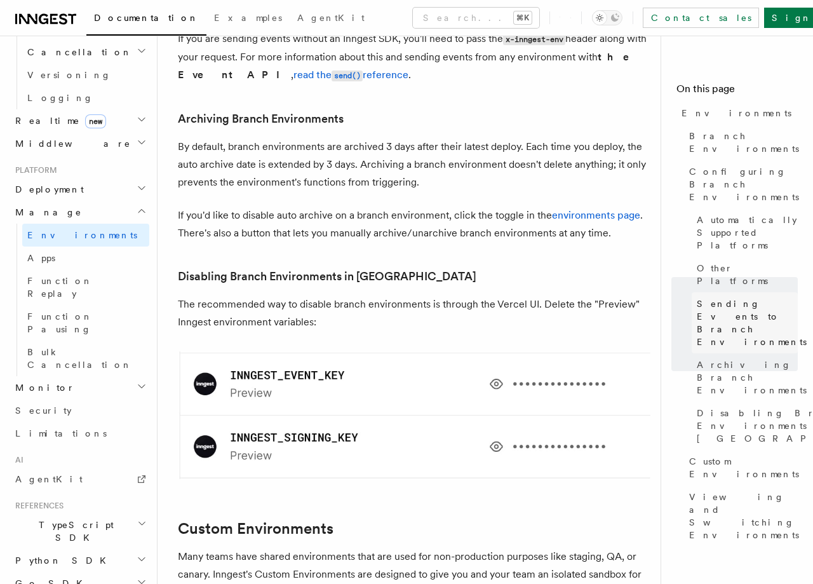
click at [726, 297] on span "Sending Events to Branch Environments" at bounding box center [752, 322] width 110 height 51
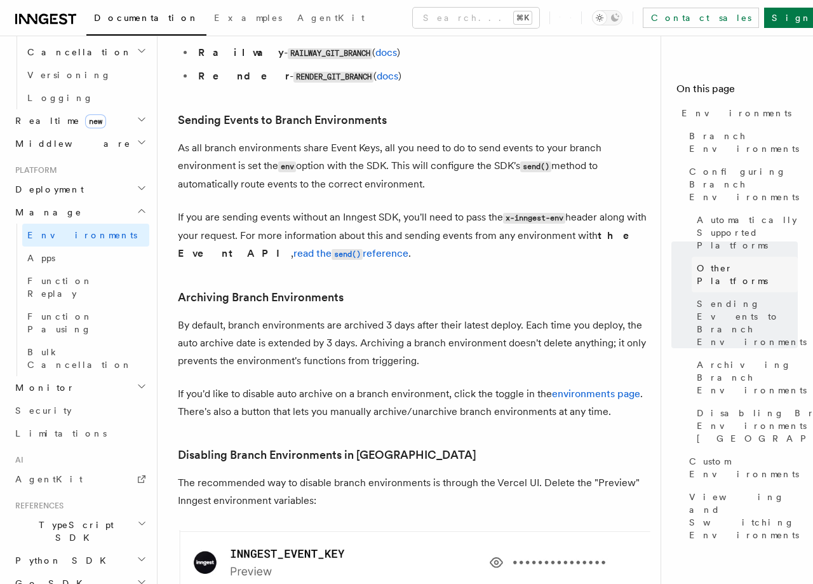
click at [734, 262] on span "Other Platforms" at bounding box center [747, 274] width 101 height 25
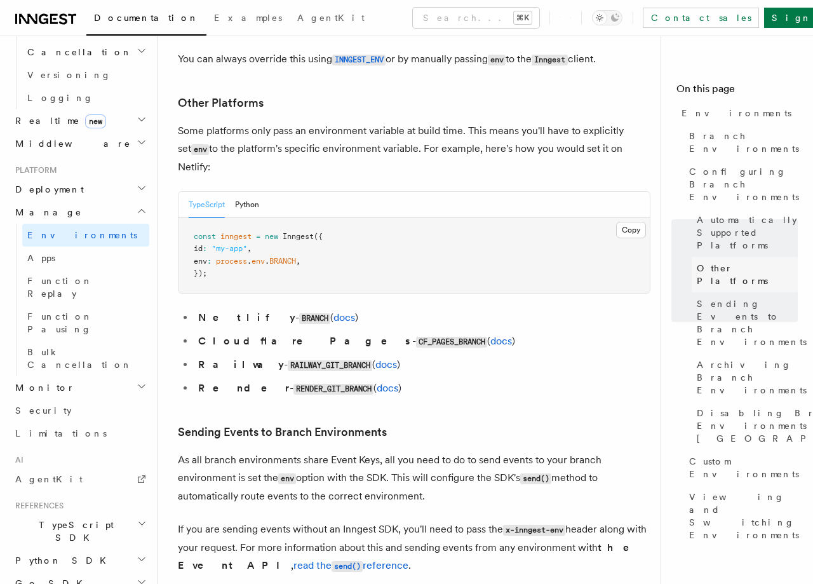
scroll to position [1647, 0]
click at [76, 376] on h2 "Monitor" at bounding box center [79, 387] width 139 height 23
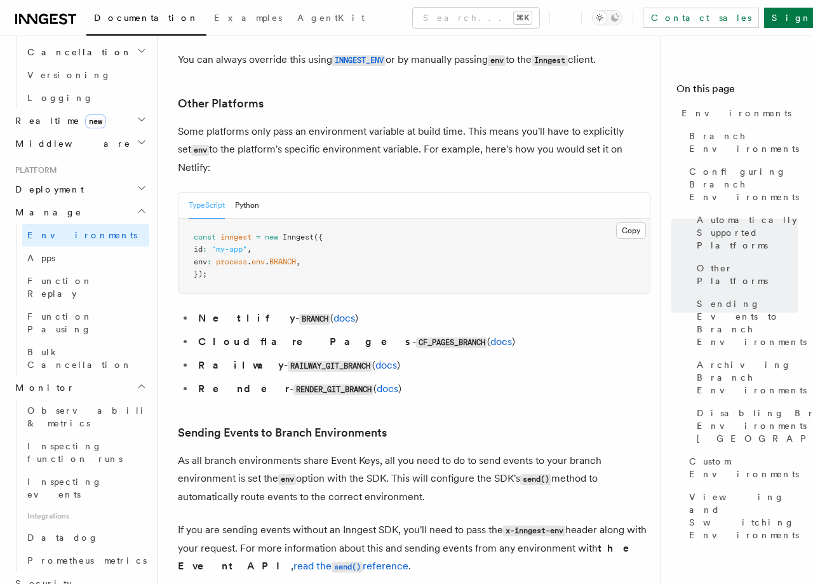
click at [76, 376] on h2 "Monitor" at bounding box center [79, 387] width 139 height 23
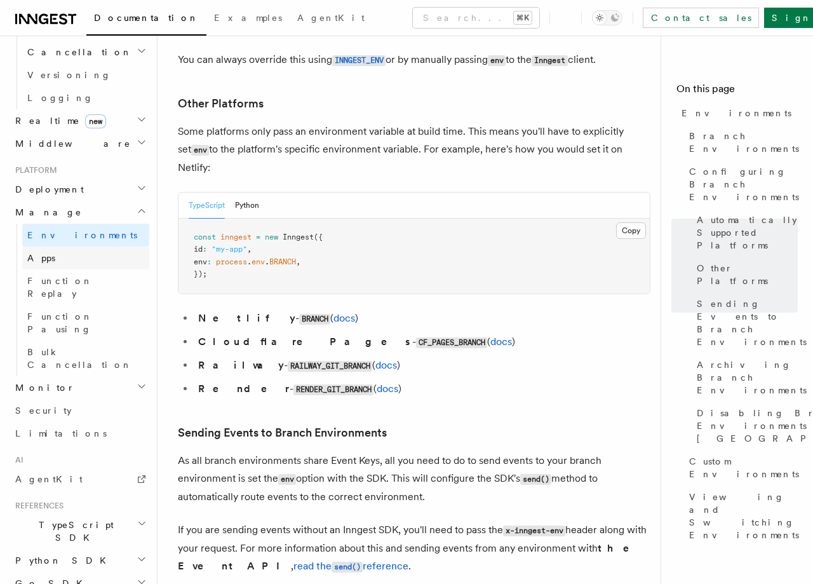
click at [67, 247] on link "Apps" at bounding box center [85, 258] width 127 height 23
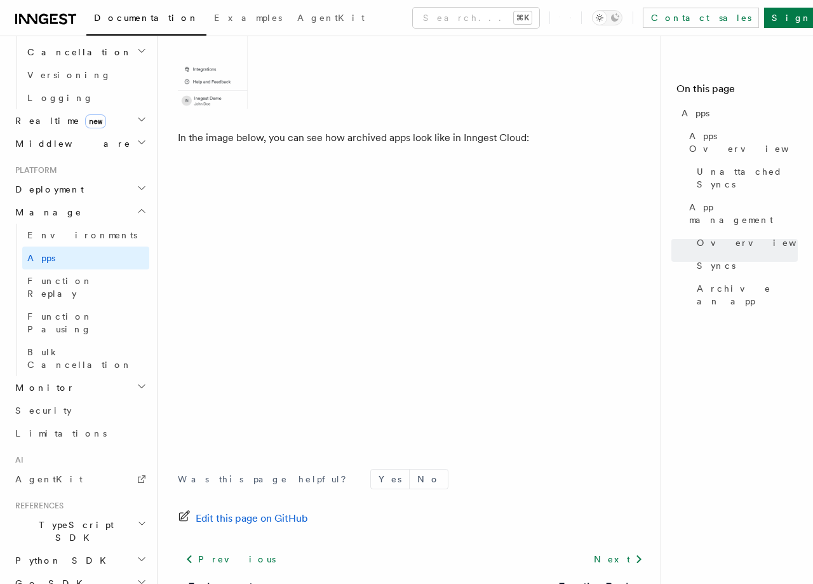
scroll to position [3450, 0]
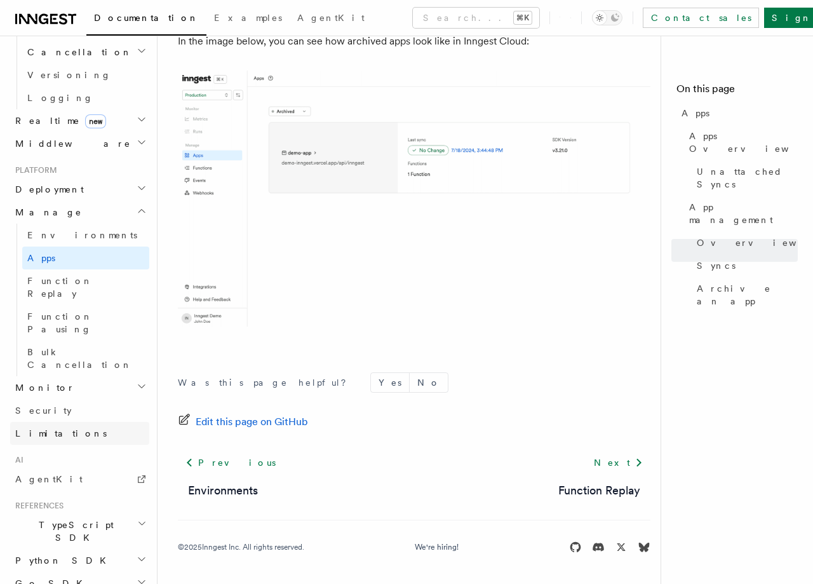
click at [55, 428] on span "Limitations" at bounding box center [60, 433] width 91 height 10
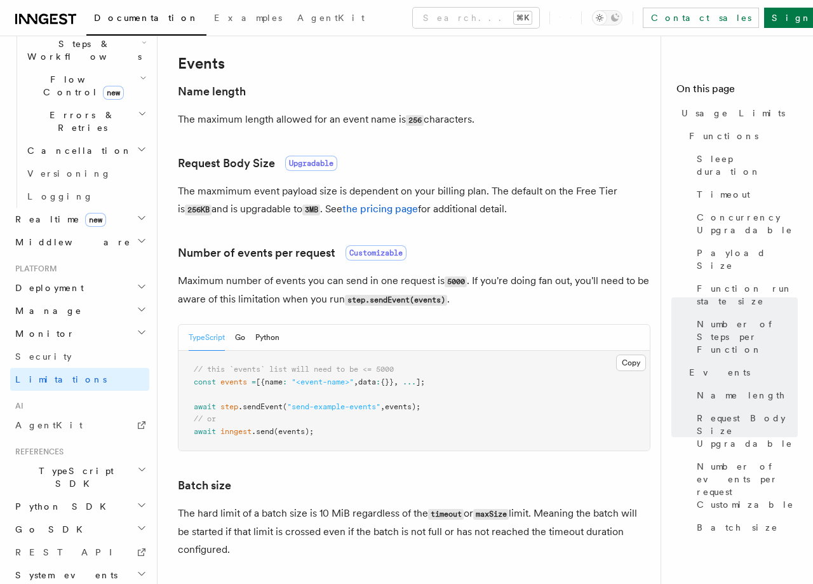
scroll to position [1236, 0]
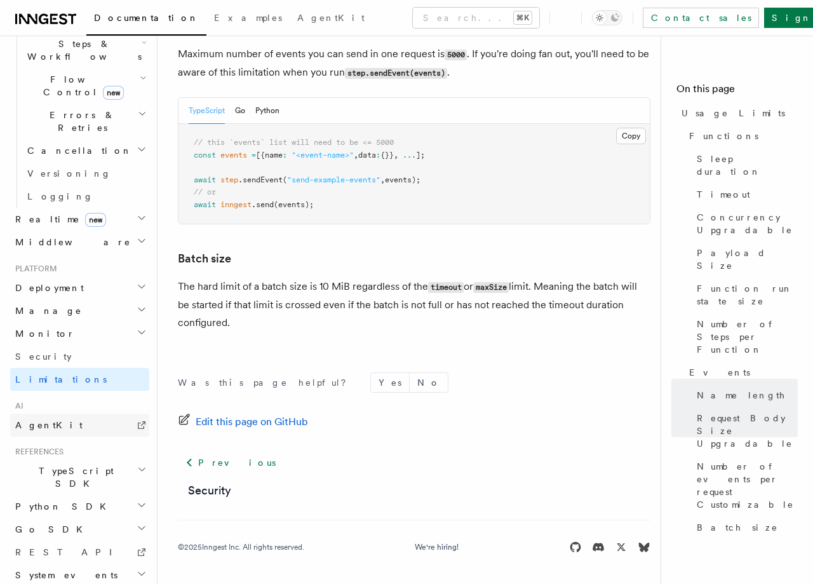
click at [71, 414] on link "AgentKit" at bounding box center [79, 425] width 139 height 23
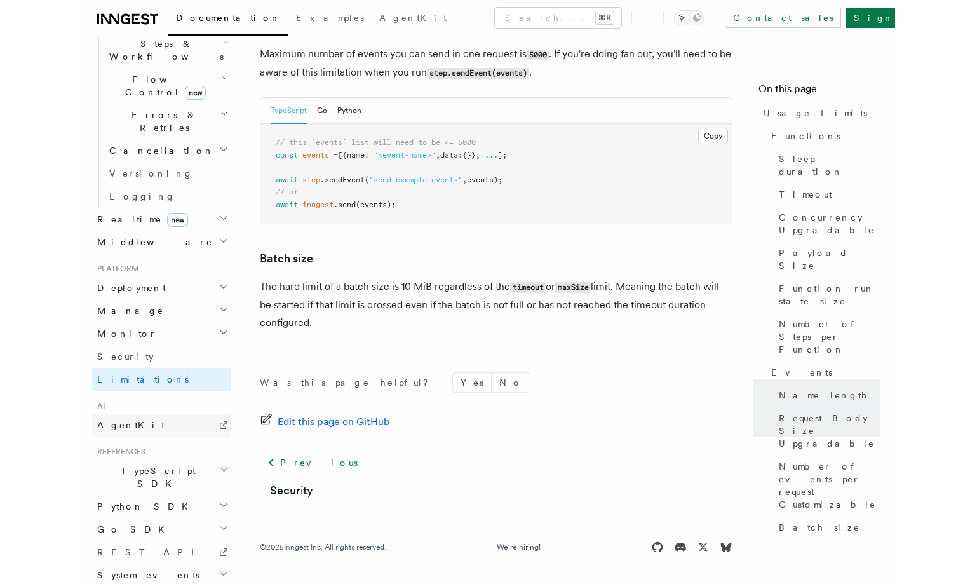
scroll to position [1219, 0]
